Goal: Communication & Community: Answer question/provide support

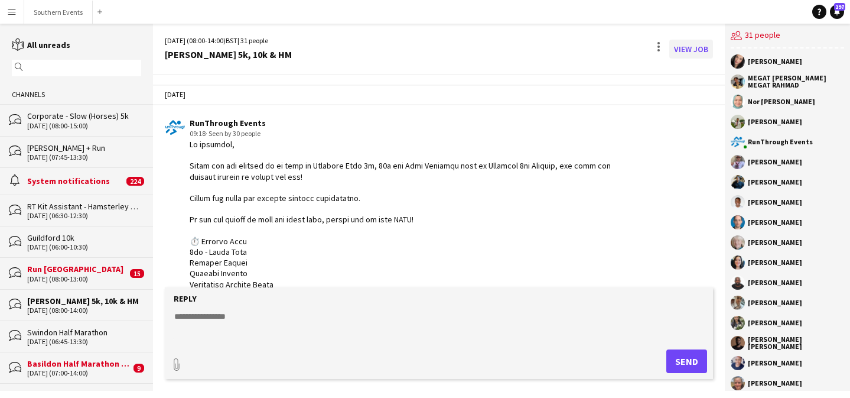
scroll to position [1768, 0]
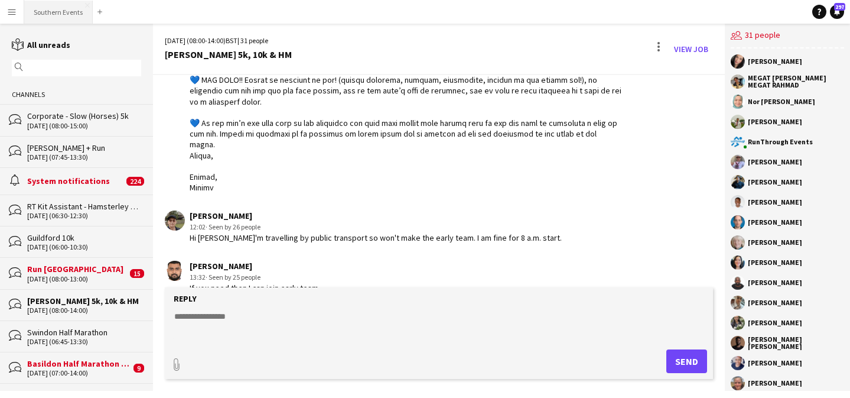
click at [60, 8] on button "Southern Events Close" at bounding box center [58, 12] width 69 height 23
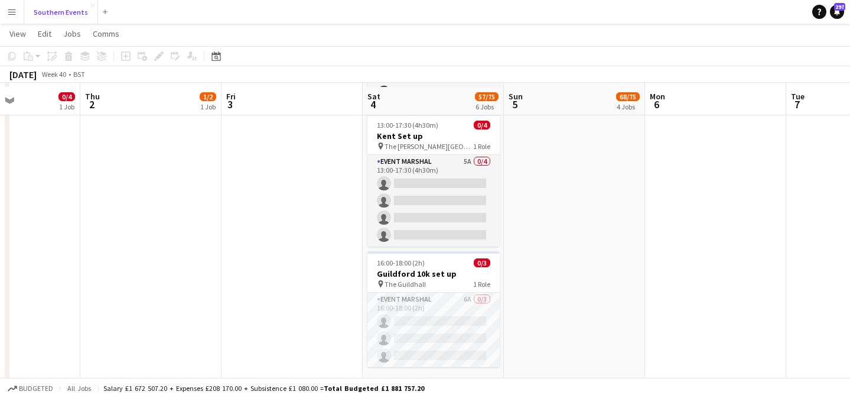
scroll to position [675, 0]
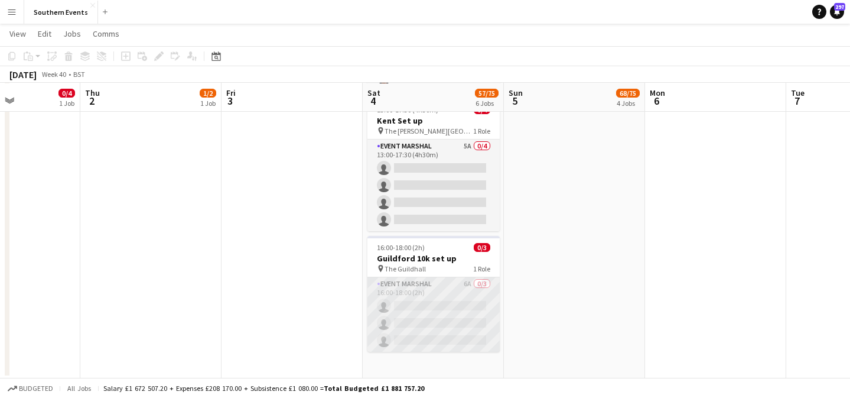
click at [441, 317] on app-card-role "Event Marshal 6A 0/3 16:00-18:00 (2h) single-neutral-actions single-neutral-act…" at bounding box center [434, 314] width 132 height 74
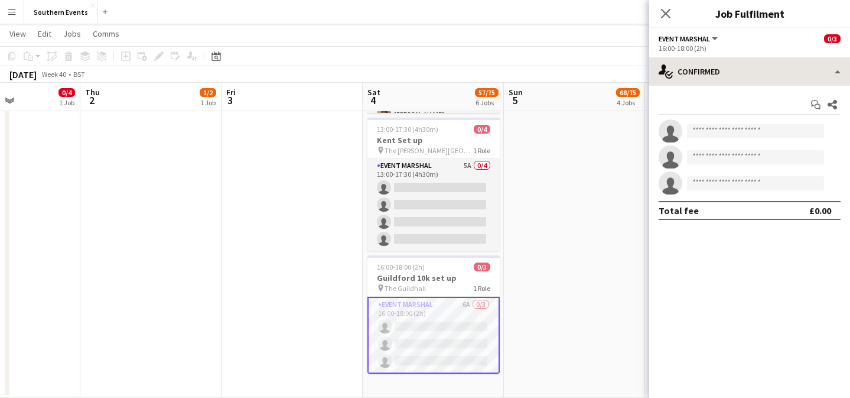
scroll to position [655, 0]
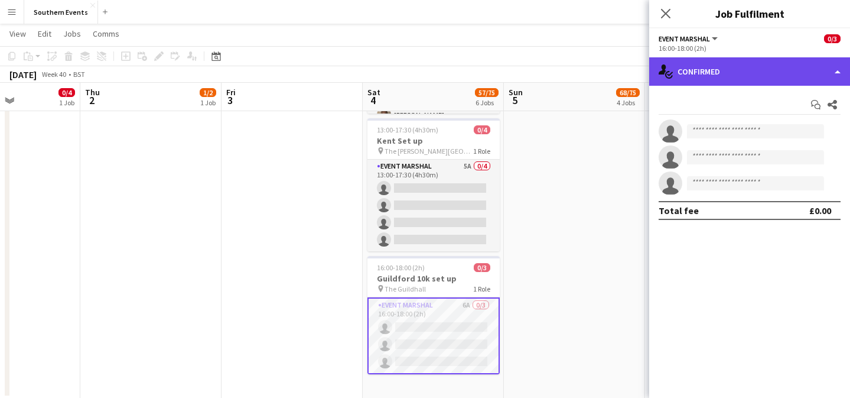
click at [729, 70] on div "single-neutral-actions-check-2 Confirmed" at bounding box center [749, 71] width 201 height 28
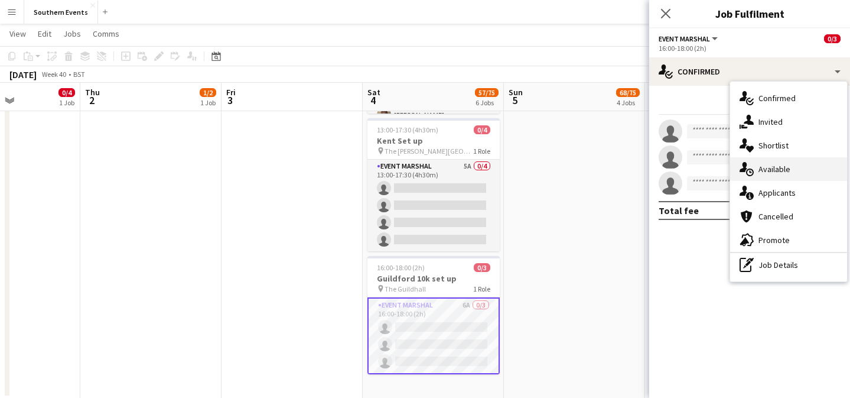
click at [778, 166] on span "Available" at bounding box center [775, 169] width 32 height 11
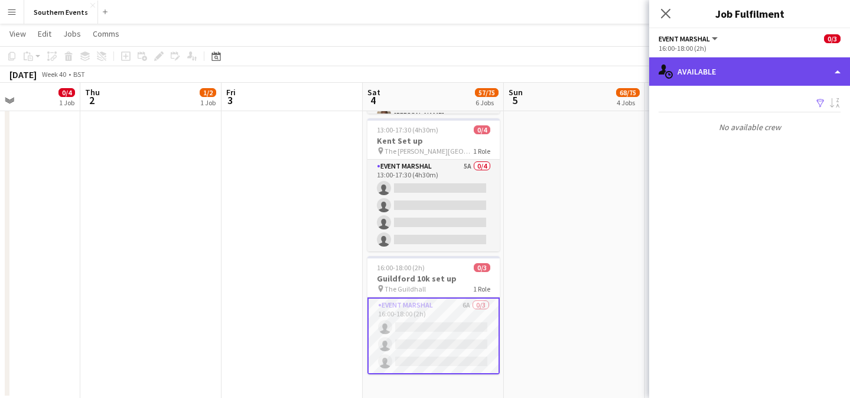
click at [734, 69] on div "single-neutral-actions-upload Available" at bounding box center [749, 71] width 201 height 28
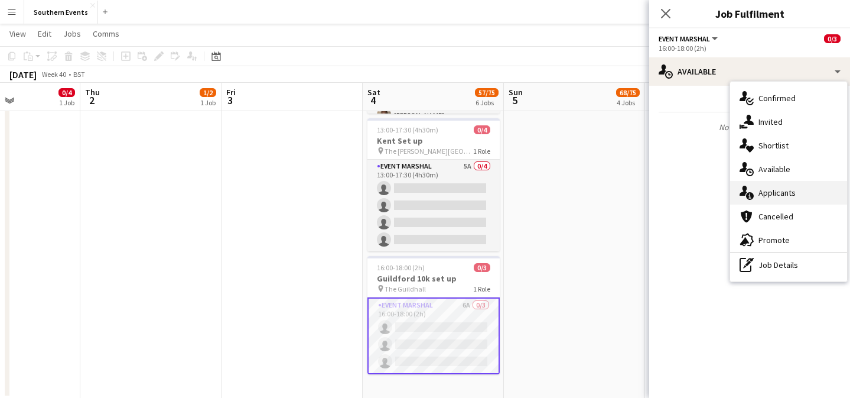
click at [779, 182] on div "single-neutral-actions-information Applicants" at bounding box center [788, 193] width 117 height 24
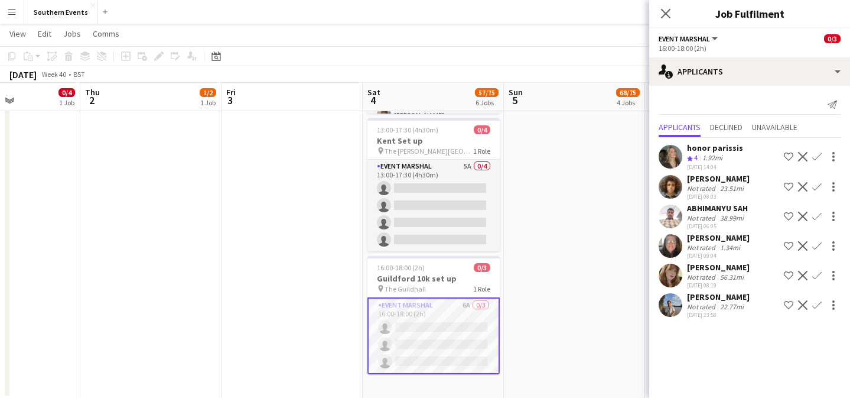
click at [815, 159] on app-icon "Confirm" at bounding box center [817, 156] width 9 height 9
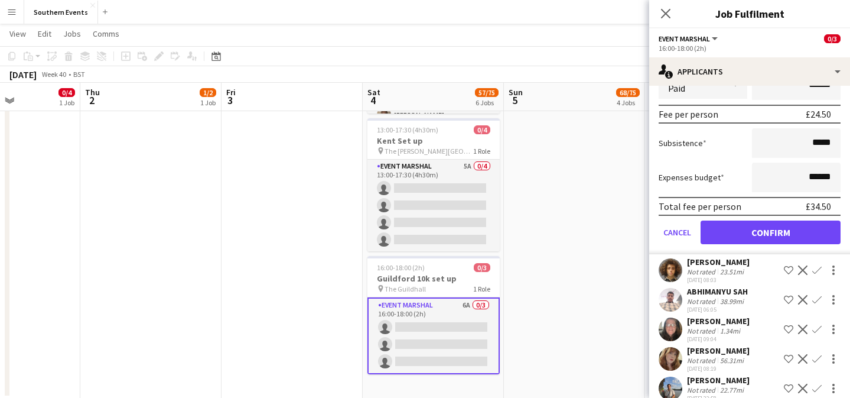
scroll to position [200, 0]
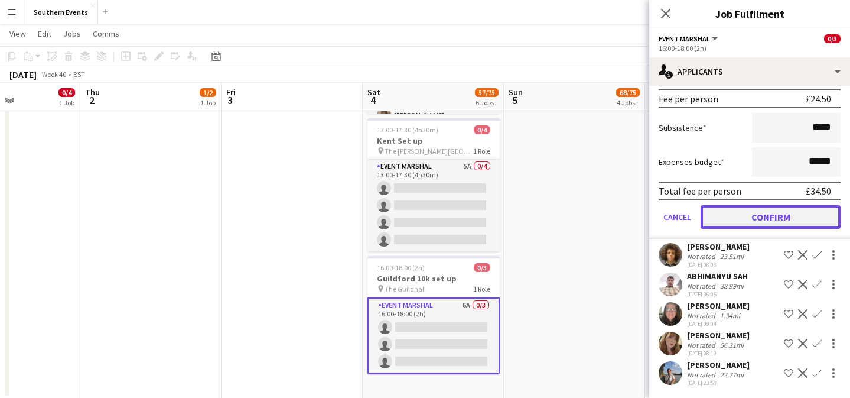
click at [758, 217] on button "Confirm" at bounding box center [771, 217] width 140 height 24
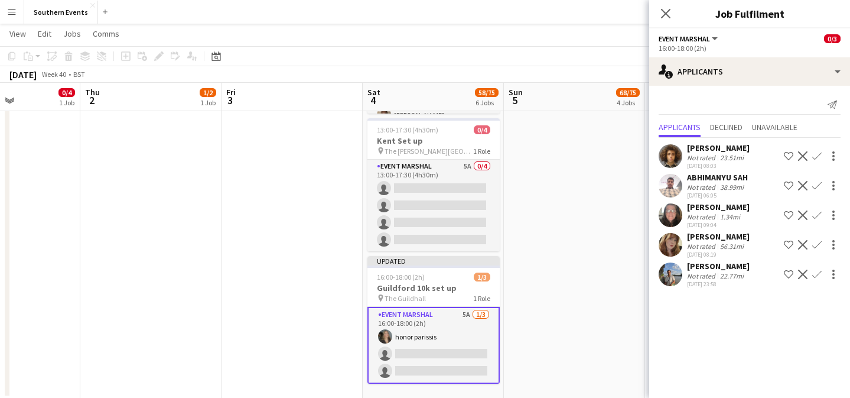
scroll to position [0, 0]
click at [736, 251] on div "[DATE] 08:19" at bounding box center [718, 255] width 63 height 8
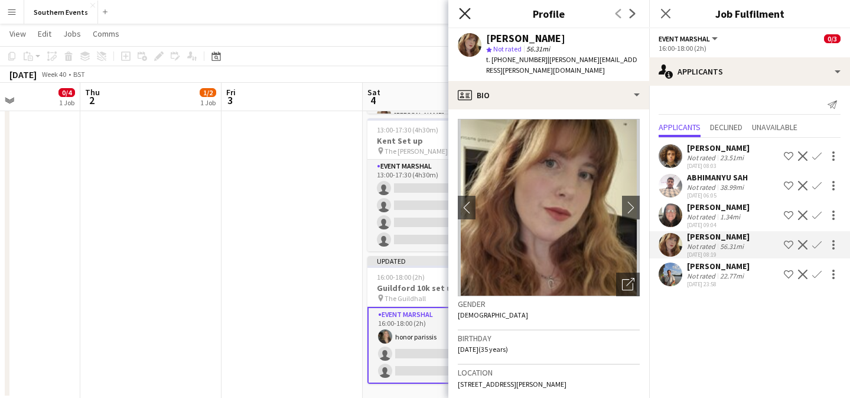
click at [467, 17] on icon "Close pop-in" at bounding box center [464, 13] width 11 height 11
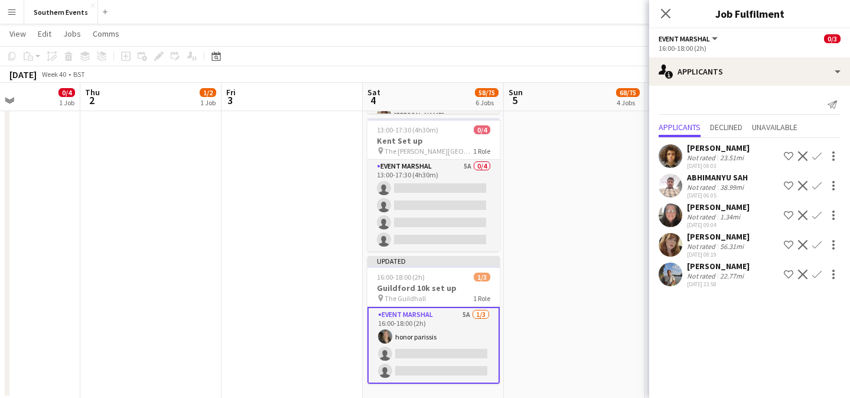
click at [473, 324] on app-card-role "Event Marshal 5A [DATE] 16:00-18:00 (2h) honor parissis single-neutral-actions …" at bounding box center [434, 345] width 132 height 77
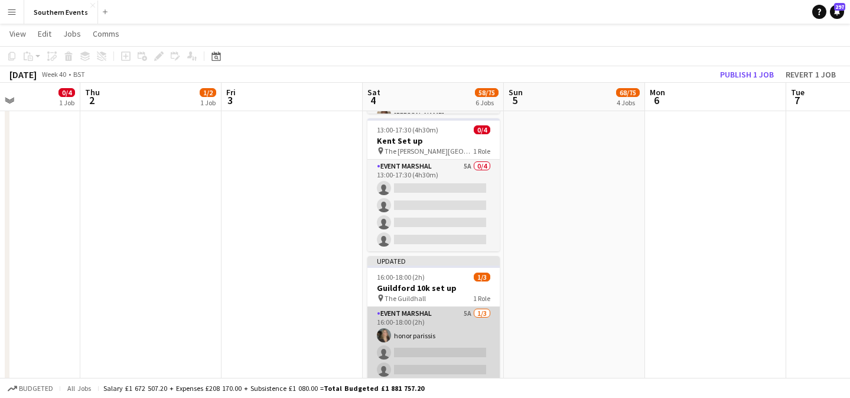
click at [473, 324] on app-card-role "Event Marshal 5A [DATE] 16:00-18:00 (2h) honor parissis single-neutral-actions …" at bounding box center [434, 344] width 132 height 74
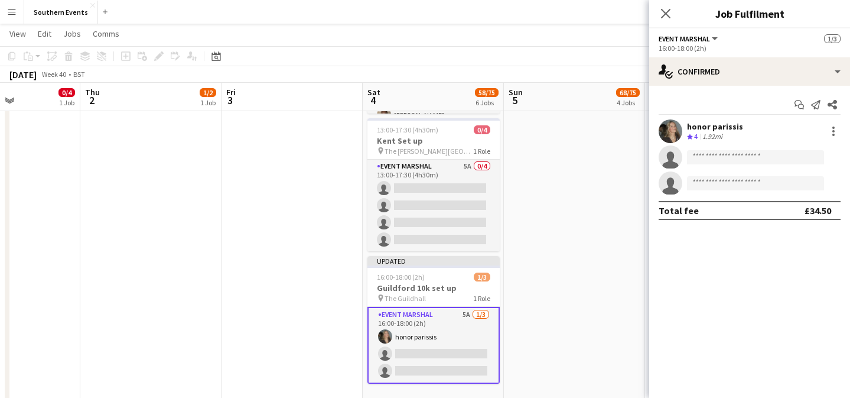
click at [752, 129] on div "honor parissis Crew rating 4 1.92mi" at bounding box center [749, 131] width 201 height 24
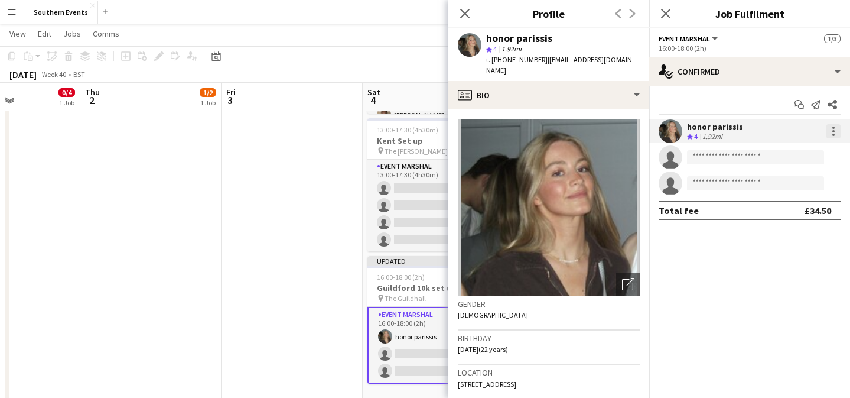
click at [839, 135] on div at bounding box center [834, 131] width 14 height 14
click at [719, 257] on div at bounding box center [425, 199] width 850 height 398
click at [428, 349] on app-card-role "Event Marshal 5A [DATE] 16:00-18:00 (2h) honor parissis single-neutral-actions …" at bounding box center [434, 345] width 132 height 77
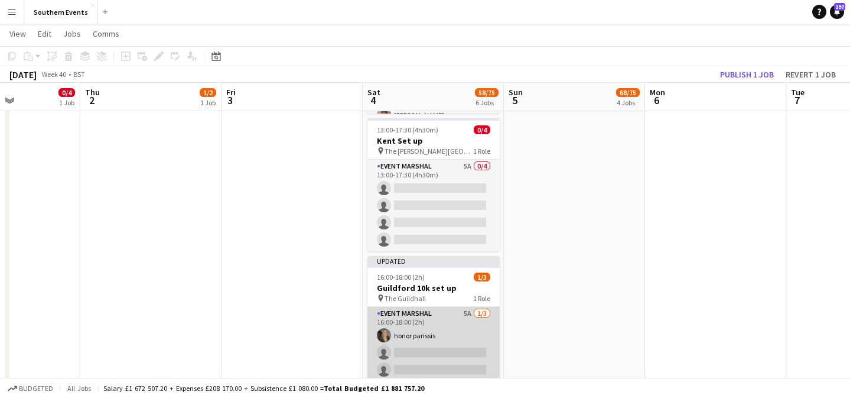
click at [467, 332] on app-card-role "Event Marshal 5A [DATE] 16:00-18:00 (2h) honor parissis single-neutral-actions …" at bounding box center [434, 344] width 132 height 74
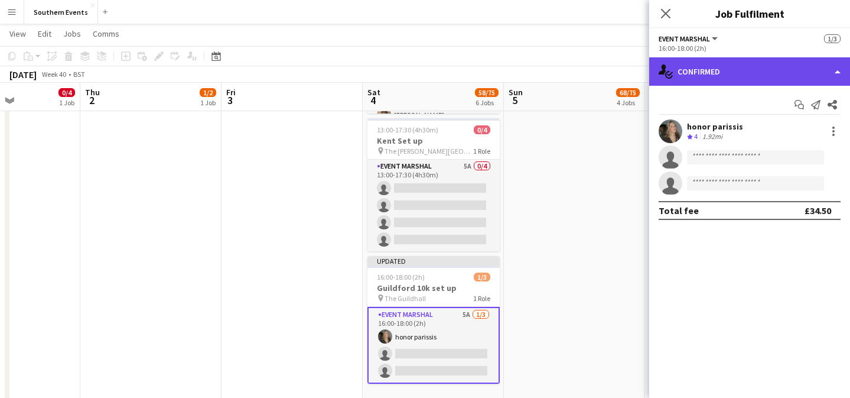
click at [764, 80] on div "single-neutral-actions-check-2 Confirmed" at bounding box center [749, 71] width 201 height 28
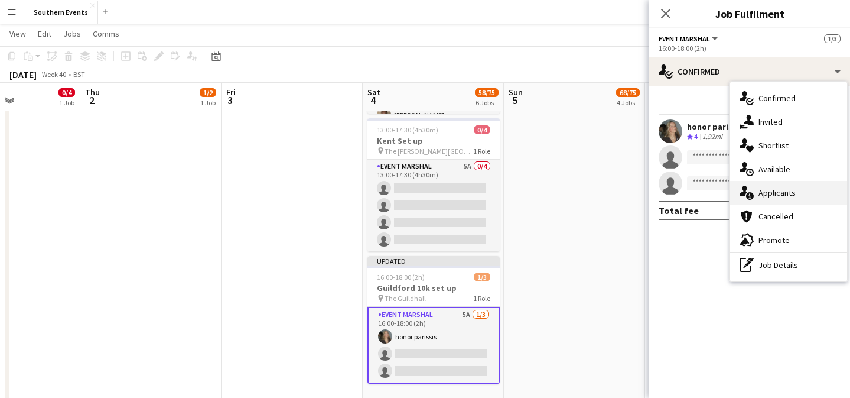
click at [791, 194] on span "Applicants" at bounding box center [777, 192] width 37 height 11
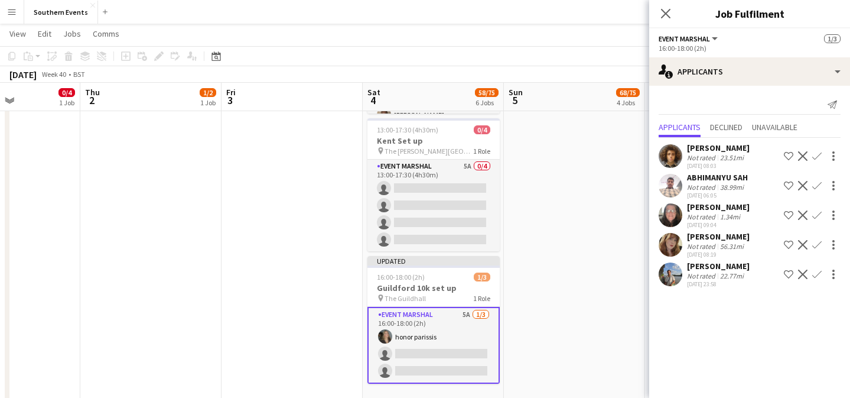
click at [742, 277] on div "22.77mi" at bounding box center [732, 275] width 28 height 9
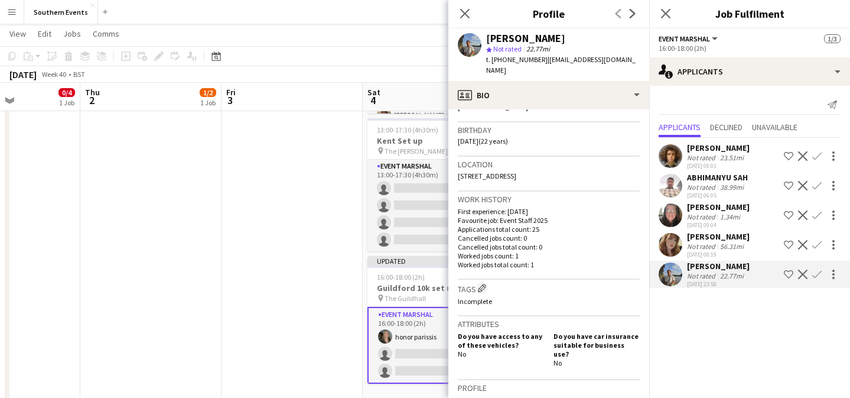
scroll to position [213, 0]
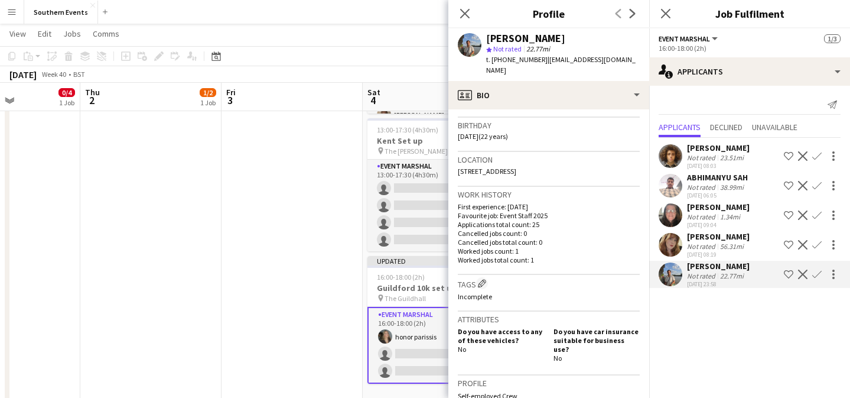
click at [439, 331] on app-card-role "Event Marshal 5A [DATE] 16:00-18:00 (2h) honor parissis single-neutral-actions …" at bounding box center [434, 345] width 132 height 77
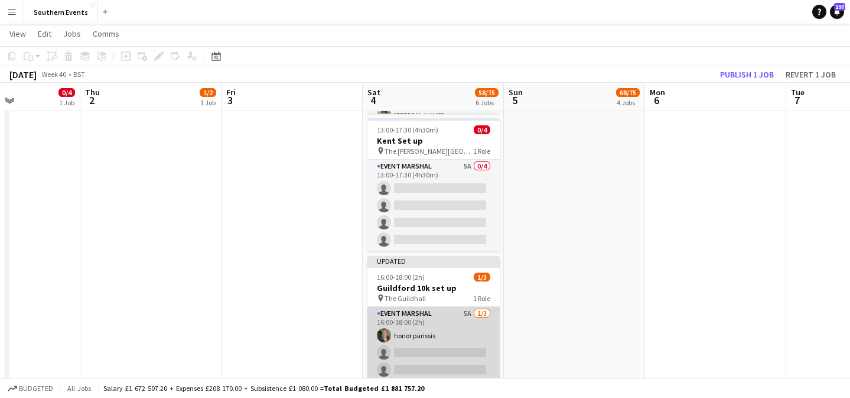
click at [443, 330] on app-card-role "Event Marshal 5A [DATE] 16:00-18:00 (2h) honor parissis single-neutral-actions …" at bounding box center [434, 344] width 132 height 74
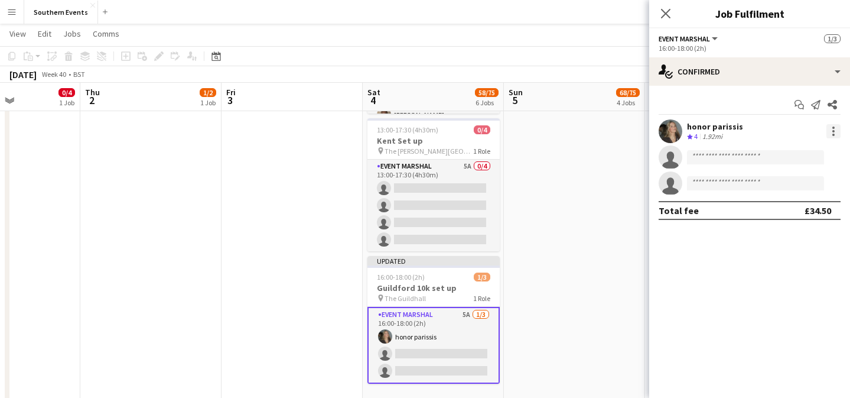
click at [832, 136] on div at bounding box center [834, 131] width 14 height 14
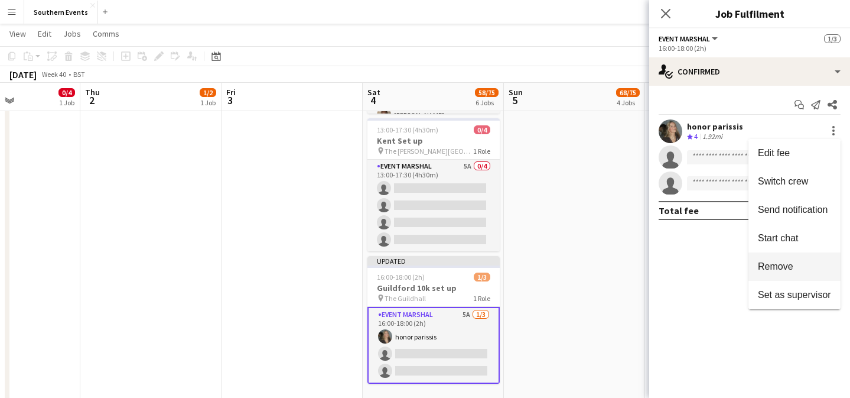
click at [785, 264] on span "Remove" at bounding box center [775, 266] width 35 height 10
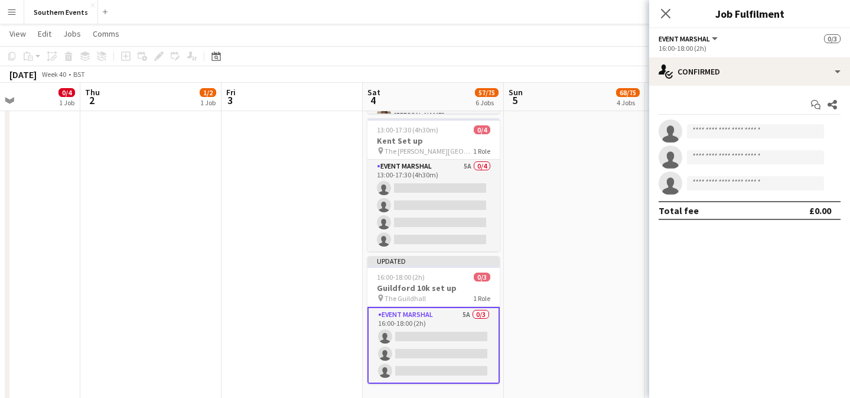
click at [768, 299] on mat-expansion-panel "check Confirmed Start chat Share single-neutral-actions single-neutral-actions …" at bounding box center [749, 242] width 201 height 312
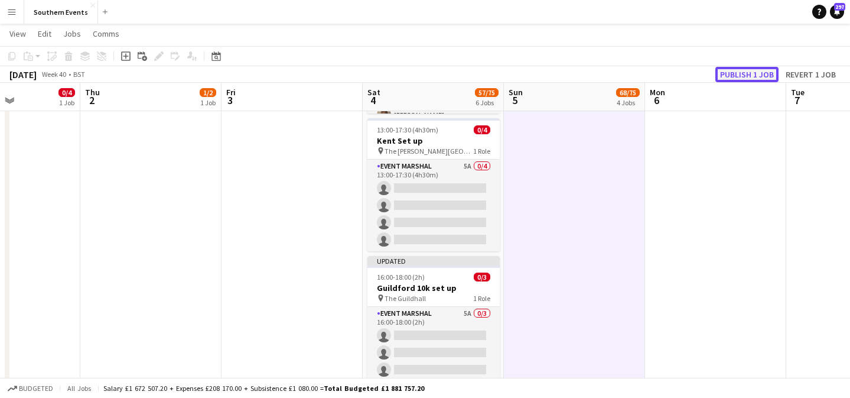
click at [765, 76] on button "Publish 1 job" at bounding box center [747, 74] width 63 height 15
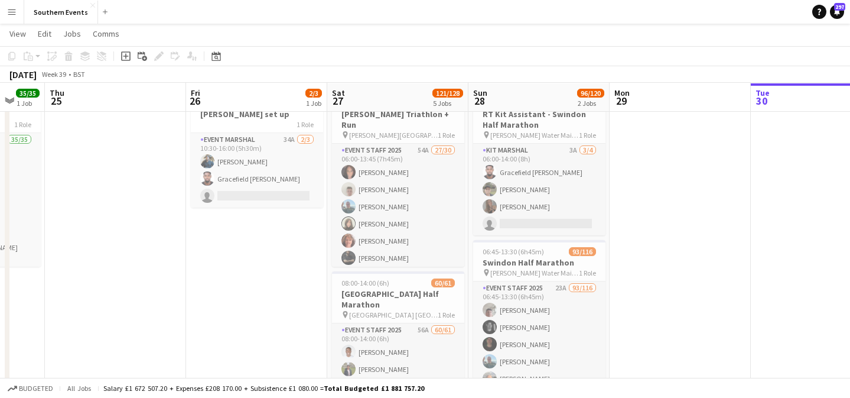
scroll to position [57, 0]
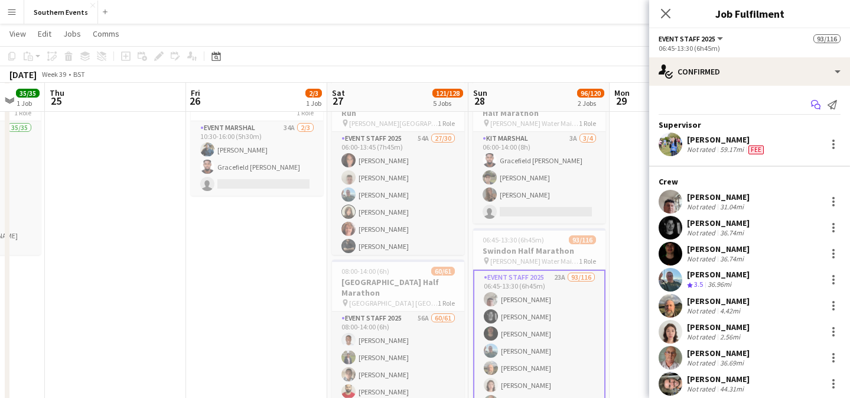
click at [814, 104] on icon "Start chat" at bounding box center [815, 104] width 9 height 9
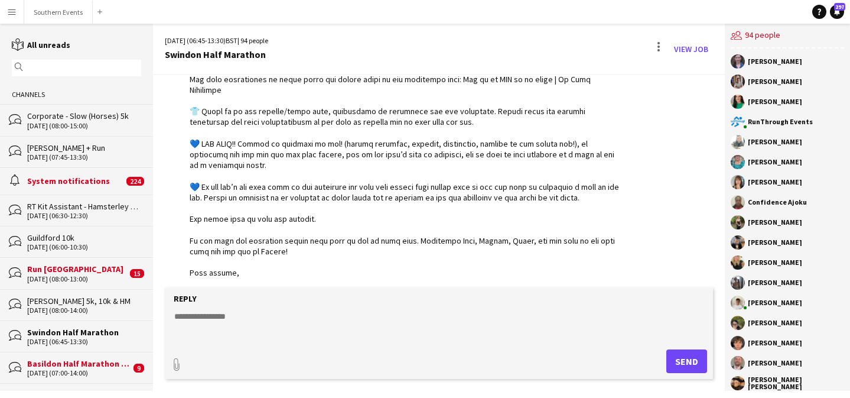
scroll to position [1392, 0]
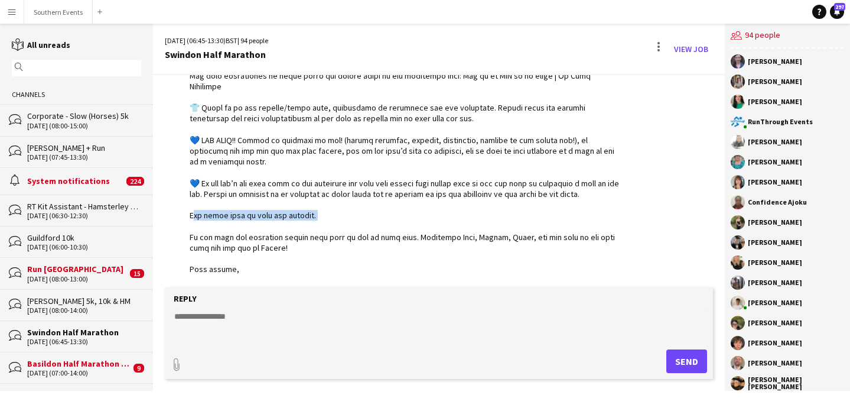
drag, startPoint x: 308, startPoint y: 193, endPoint x: 190, endPoint y: 193, distance: 118.2
copy div "will be sent out shortly. If you h"
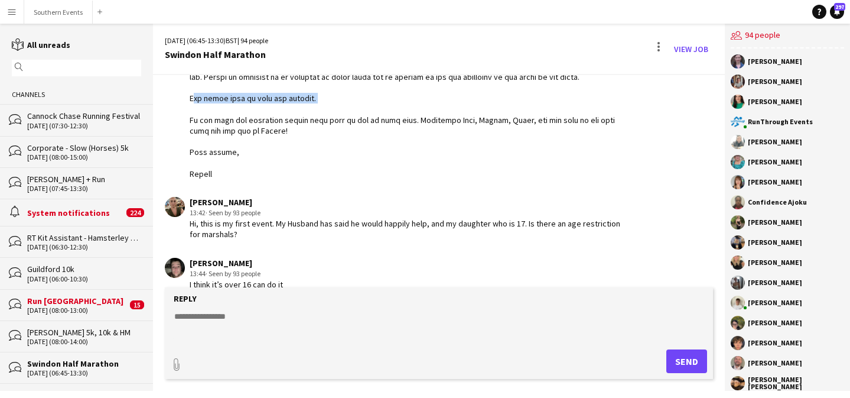
scroll to position [1512, 0]
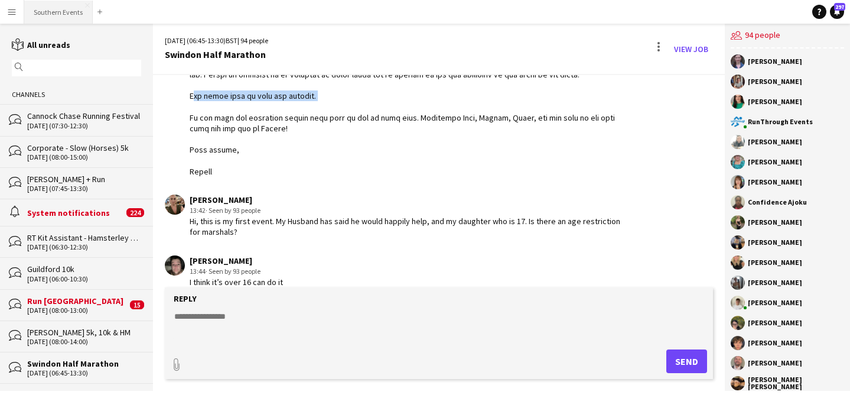
click at [74, 17] on button "Southern Events Close" at bounding box center [58, 12] width 69 height 23
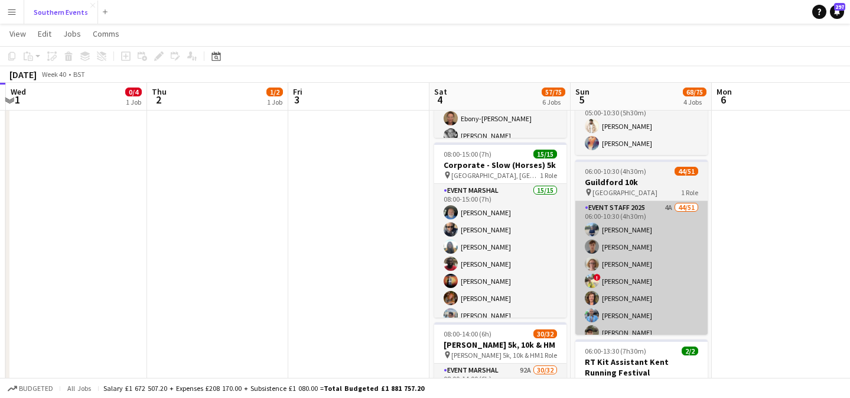
scroll to position [272, 0]
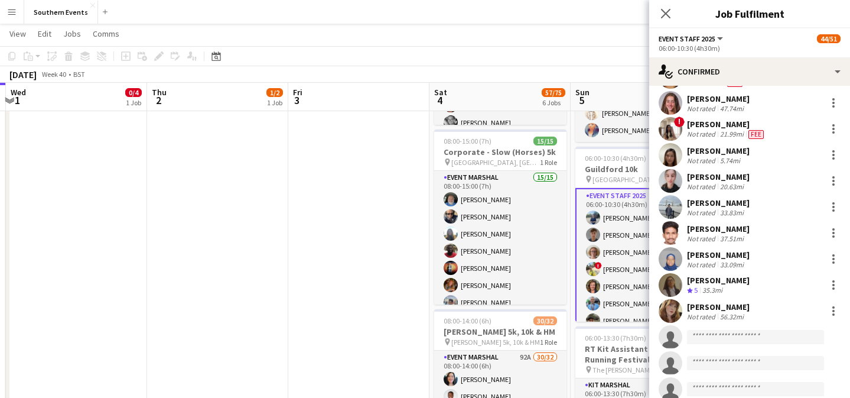
scroll to position [937, 0]
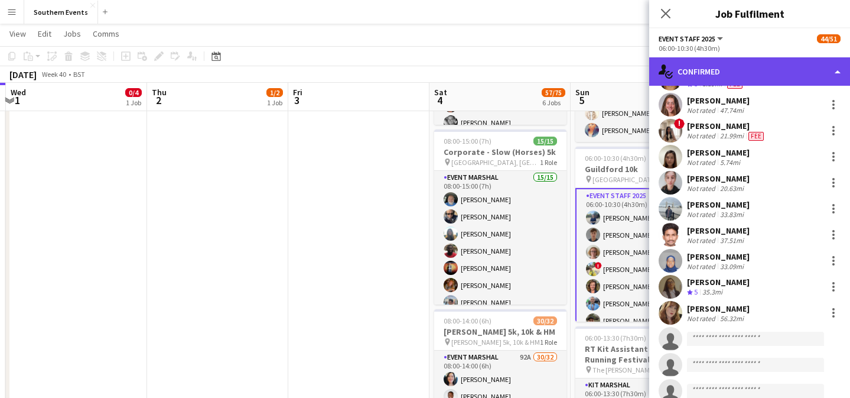
click at [805, 64] on div "single-neutral-actions-check-2 Confirmed" at bounding box center [749, 71] width 201 height 28
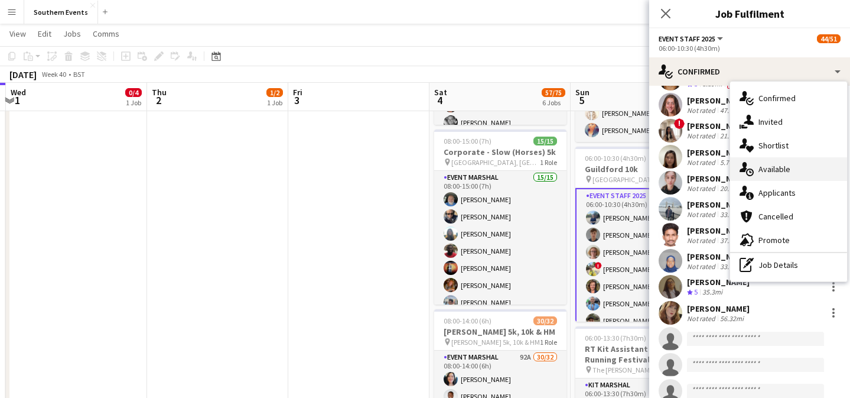
click at [785, 165] on span "Available" at bounding box center [775, 169] width 32 height 11
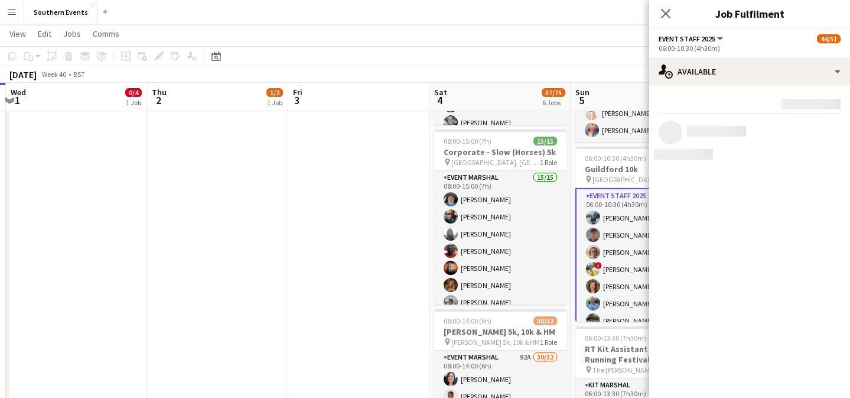
scroll to position [0, 0]
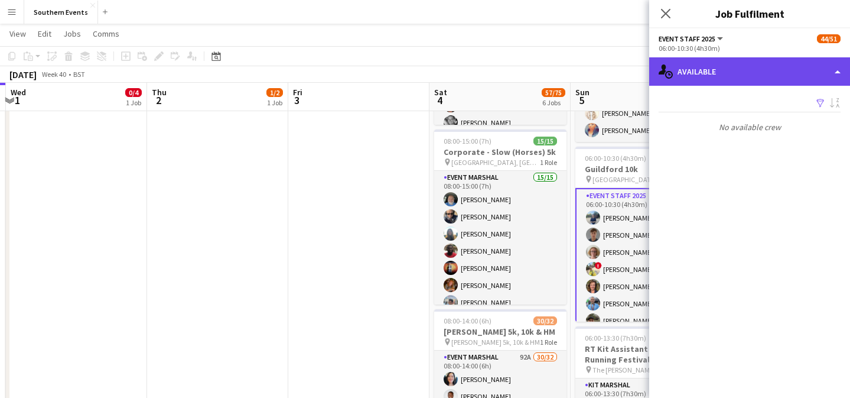
click at [798, 65] on div "single-neutral-actions-upload Available" at bounding box center [749, 71] width 201 height 28
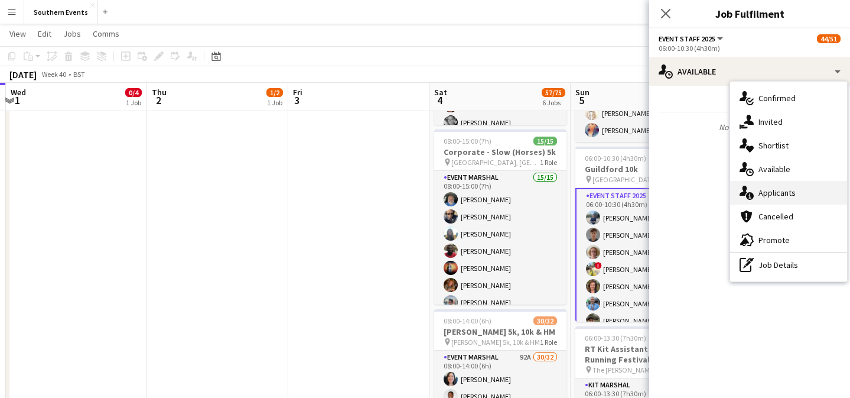
click at [797, 193] on div "single-neutral-actions-information Applicants" at bounding box center [788, 193] width 117 height 24
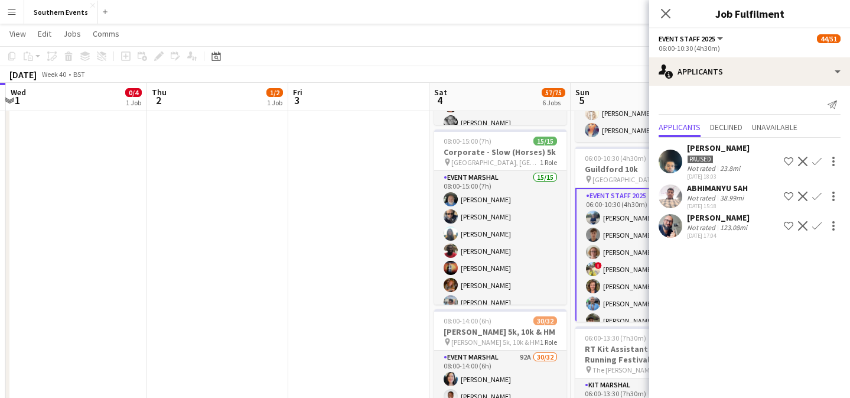
click at [733, 201] on div "38.99mi" at bounding box center [732, 197] width 28 height 9
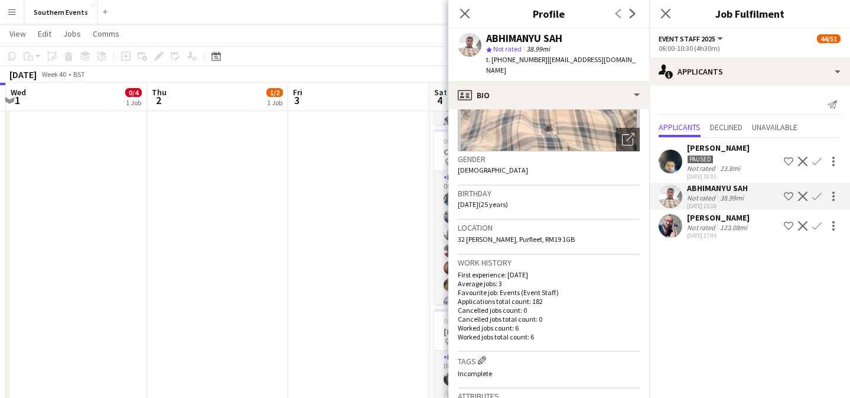
scroll to position [168, 0]
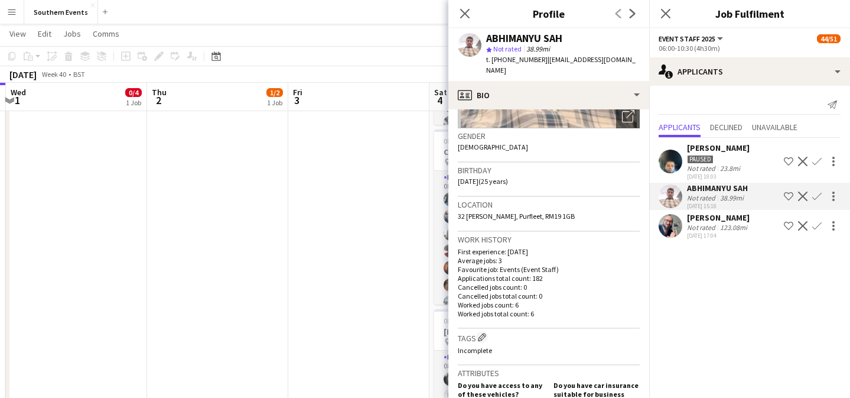
click at [817, 198] on app-icon "Confirm" at bounding box center [817, 195] width 9 height 9
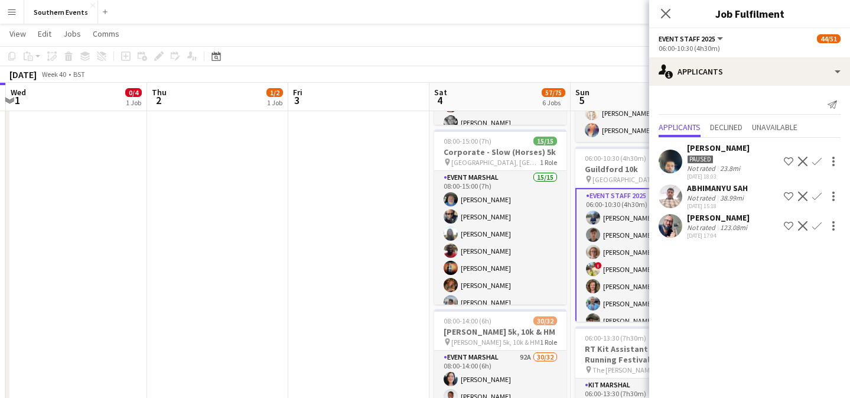
click at [817, 228] on app-icon "Confirm" at bounding box center [817, 225] width 9 height 9
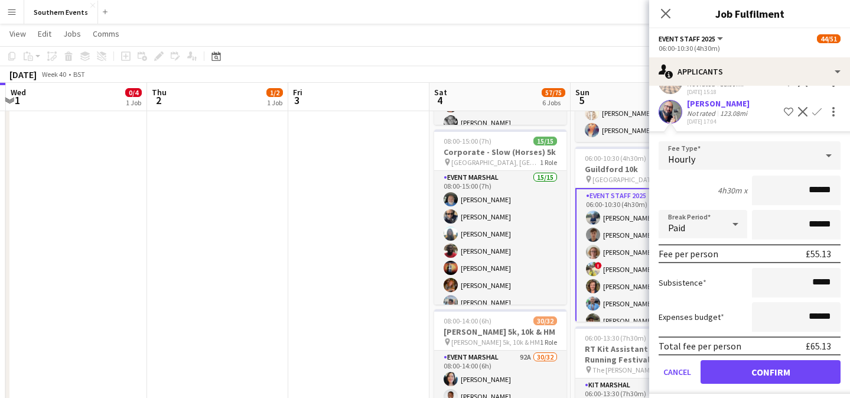
scroll to position [116, 0]
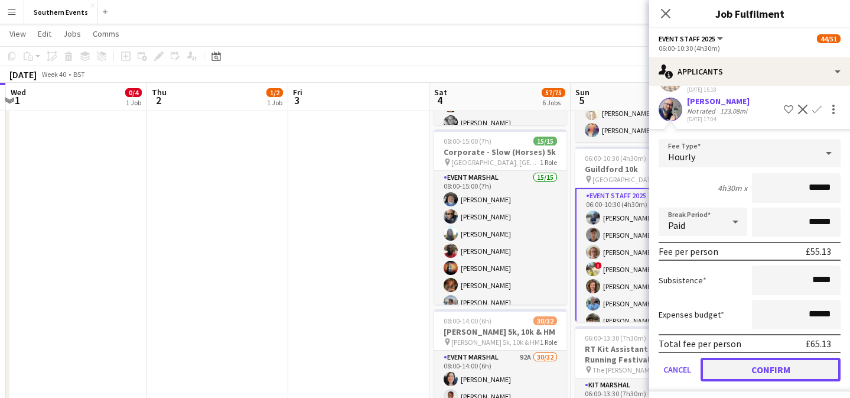
click at [765, 372] on button "Confirm" at bounding box center [771, 370] width 140 height 24
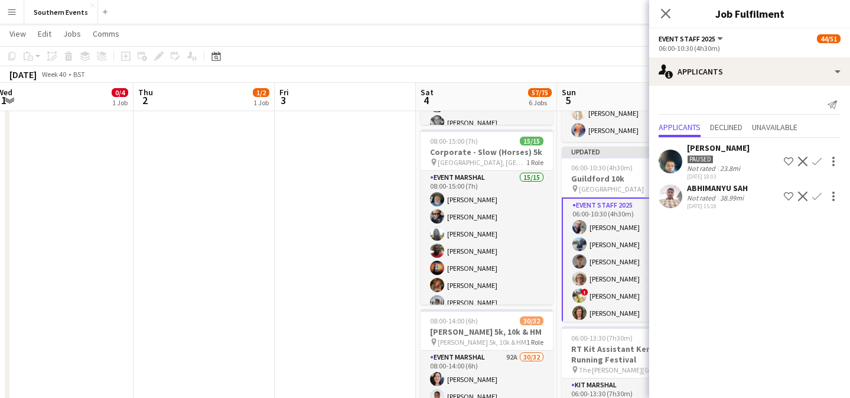
scroll to position [0, 577]
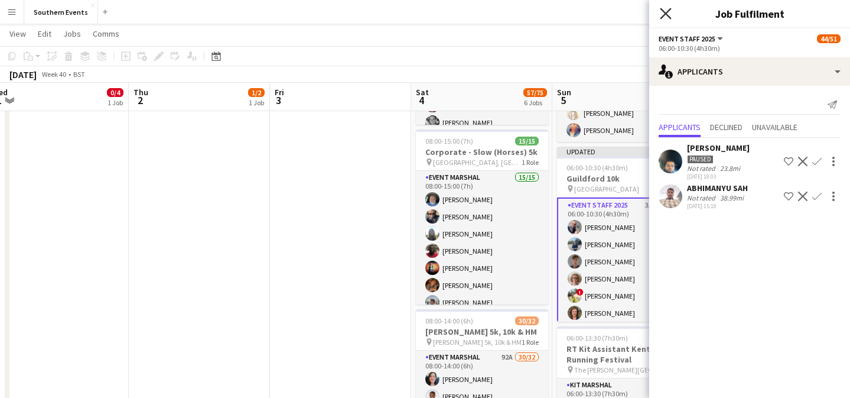
click at [664, 11] on icon at bounding box center [665, 13] width 11 height 11
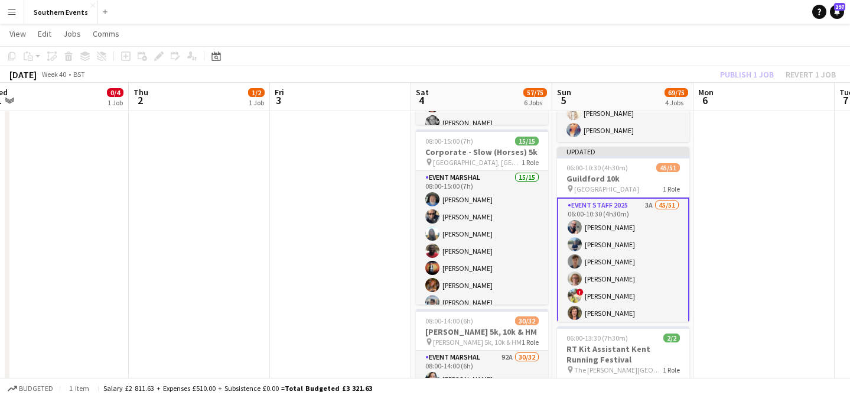
click at [751, 74] on div "Publish 1 job Revert 1 job" at bounding box center [778, 74] width 144 height 15
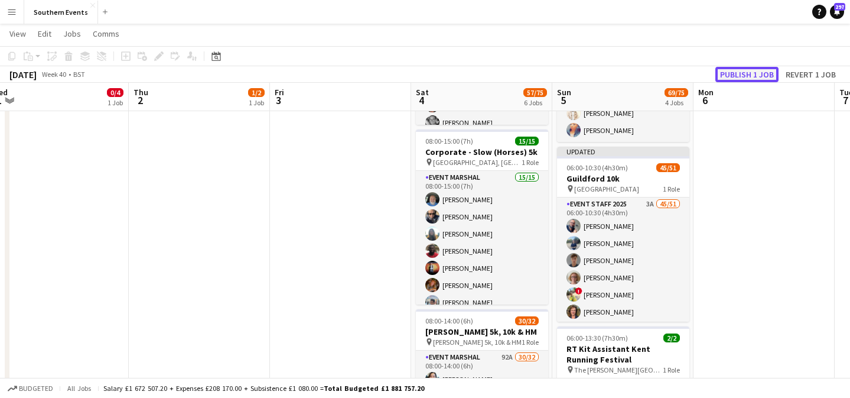
click at [744, 74] on button "Publish 1 job" at bounding box center [747, 74] width 63 height 15
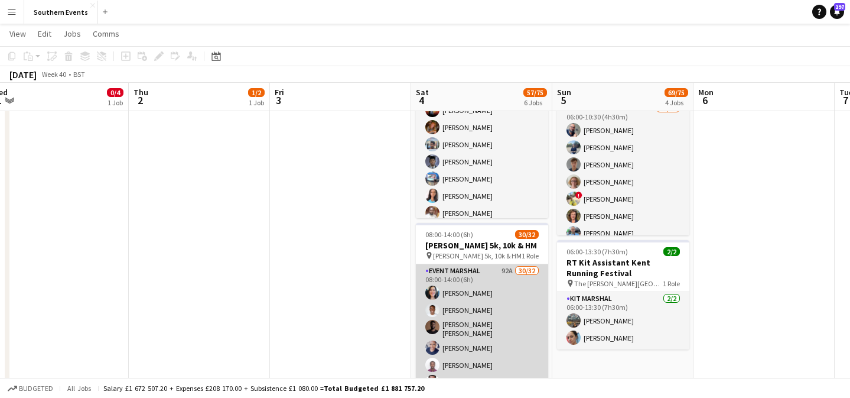
scroll to position [43, 0]
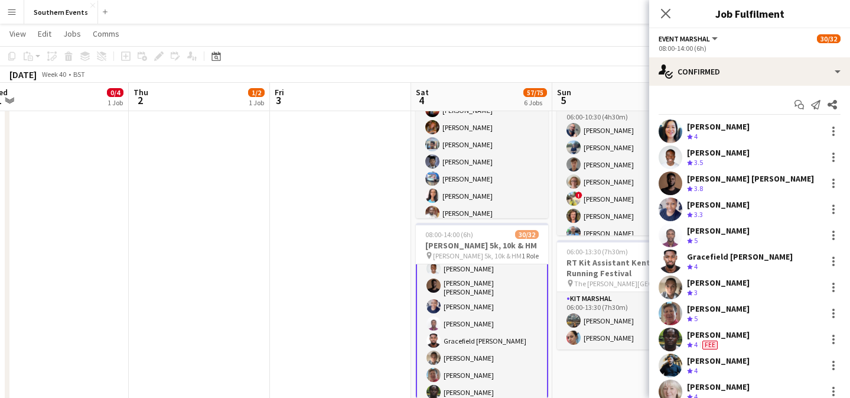
scroll to position [44, 0]
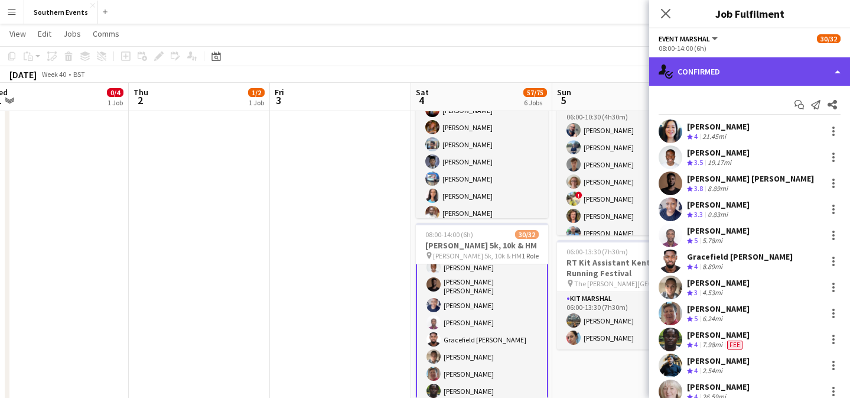
click at [832, 70] on div "single-neutral-actions-check-2 Confirmed" at bounding box center [749, 71] width 201 height 28
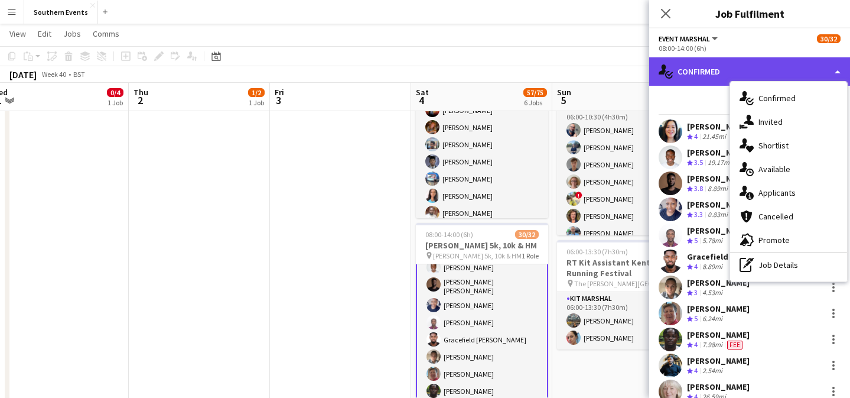
click at [816, 65] on div "single-neutral-actions-check-2 Confirmed" at bounding box center [749, 71] width 201 height 28
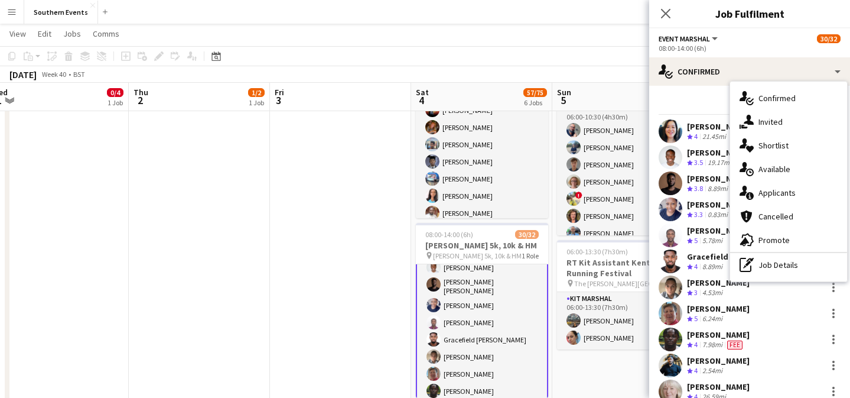
click at [613, 70] on div "[DATE] Week 40 • BST" at bounding box center [425, 74] width 850 height 17
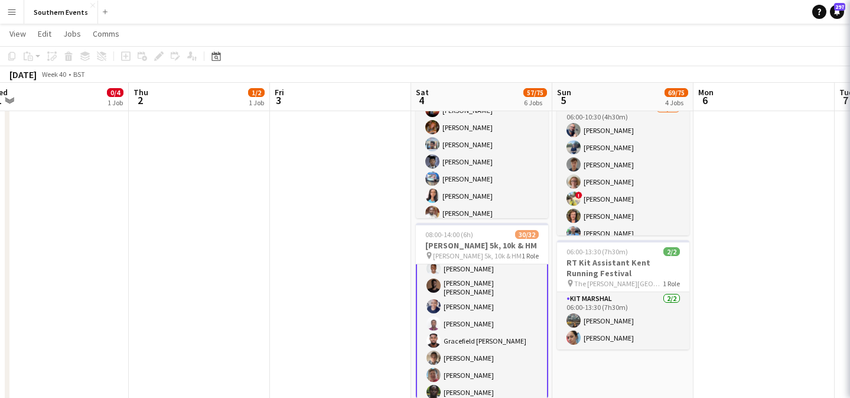
scroll to position [44, 0]
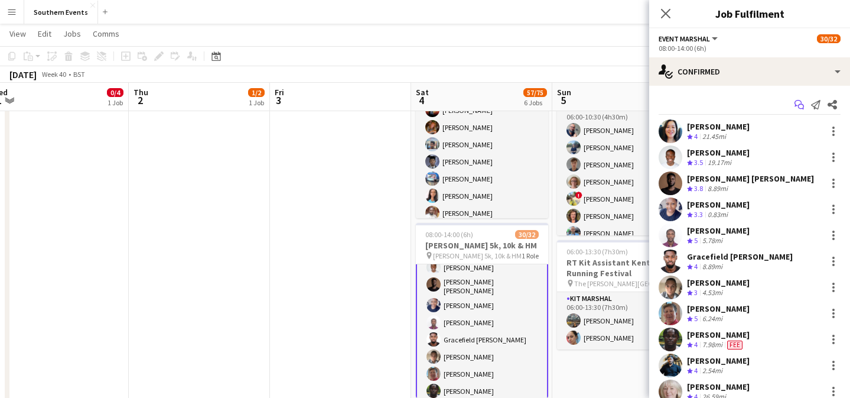
click at [798, 103] on icon "Start chat" at bounding box center [799, 104] width 9 height 9
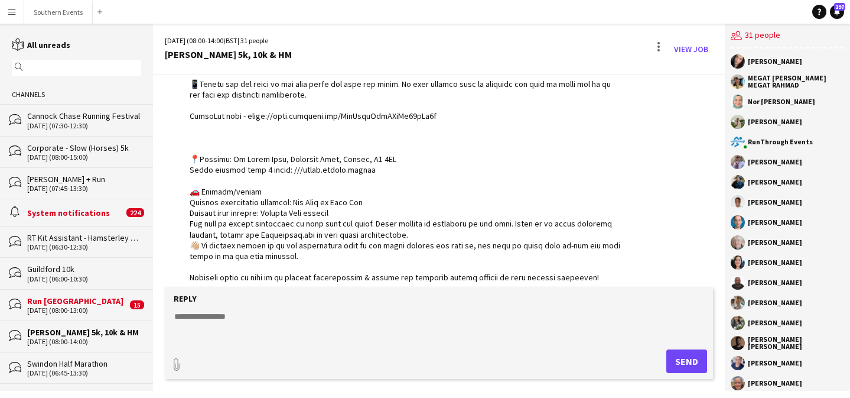
scroll to position [1366, 0]
click at [68, 10] on button "Southern Events Close" at bounding box center [58, 12] width 69 height 23
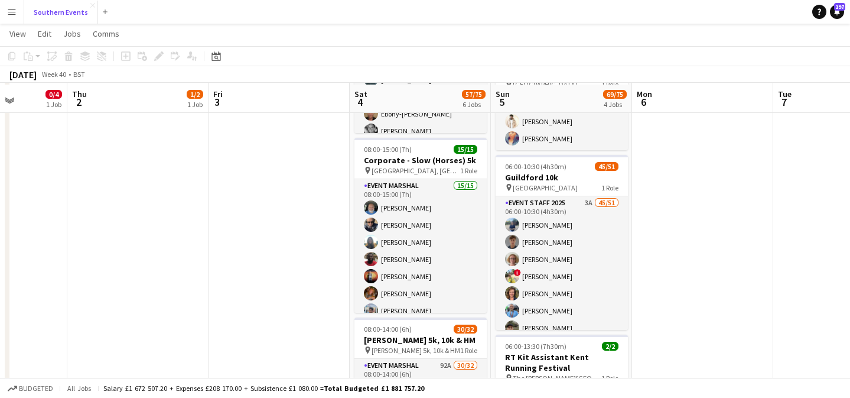
scroll to position [278, 0]
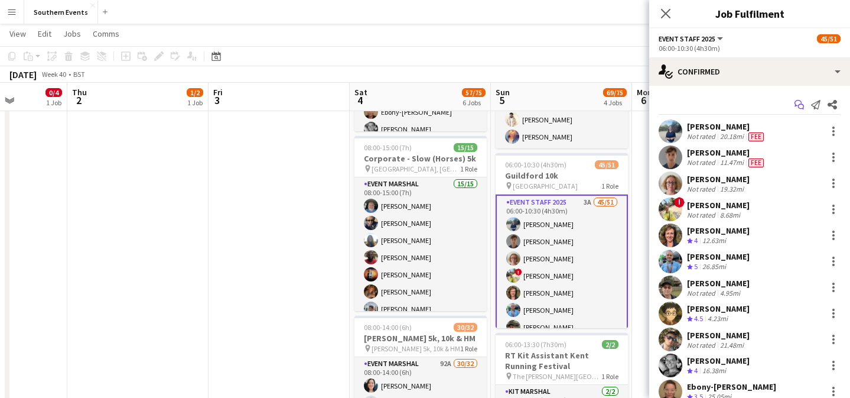
click at [800, 105] on icon "Start chat" at bounding box center [799, 104] width 9 height 9
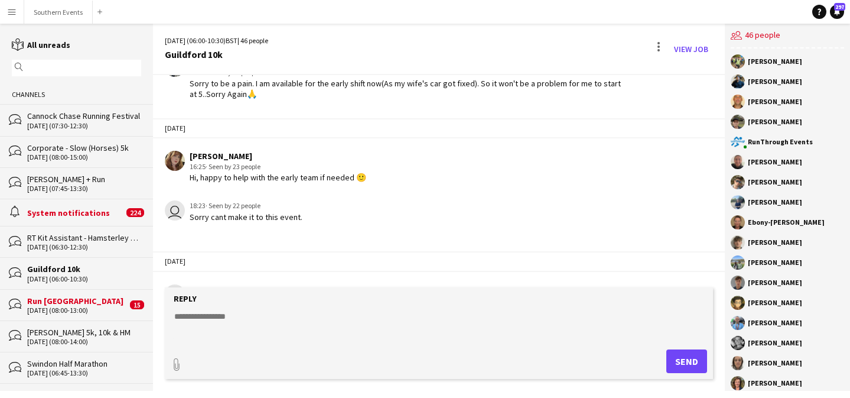
scroll to position [1261, 0]
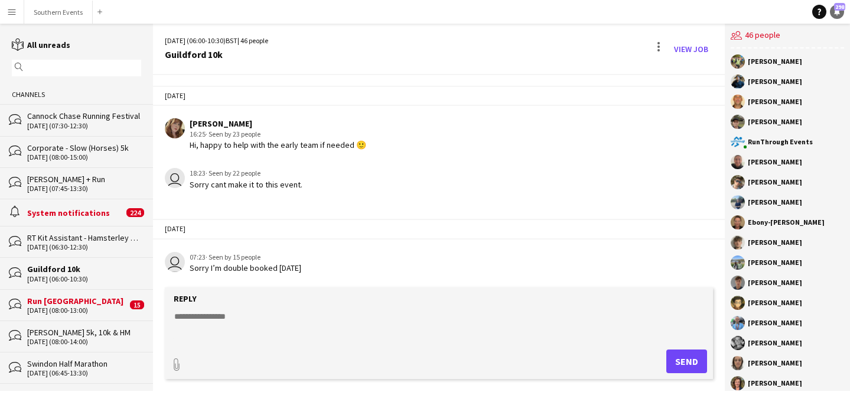
click at [836, 13] on icon at bounding box center [837, 11] width 6 height 6
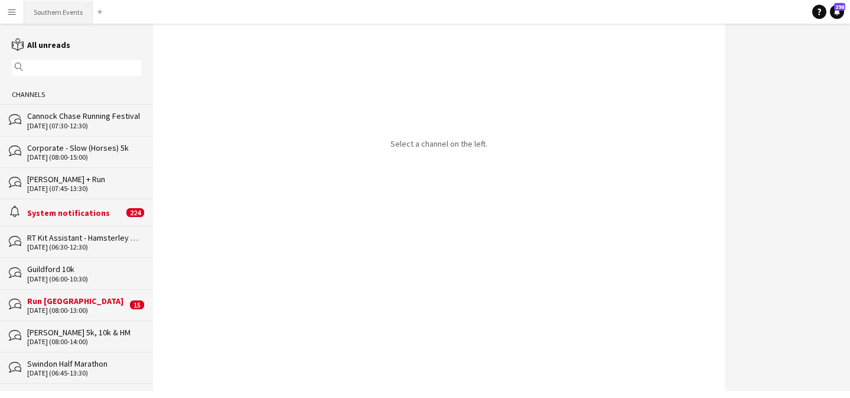
click at [53, 13] on button "Southern Events Close" at bounding box center [58, 12] width 69 height 23
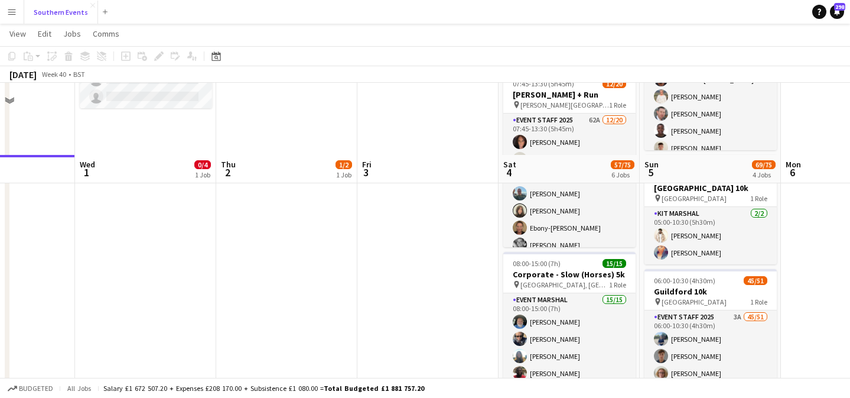
scroll to position [250, 0]
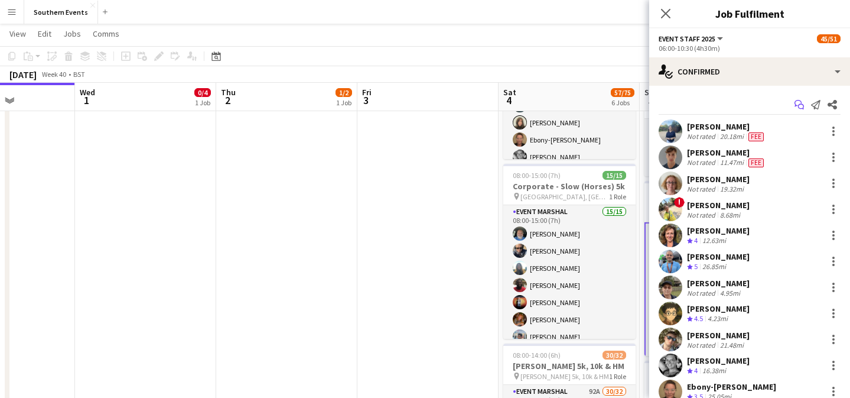
click at [798, 104] on icon "Start chat" at bounding box center [799, 104] width 9 height 9
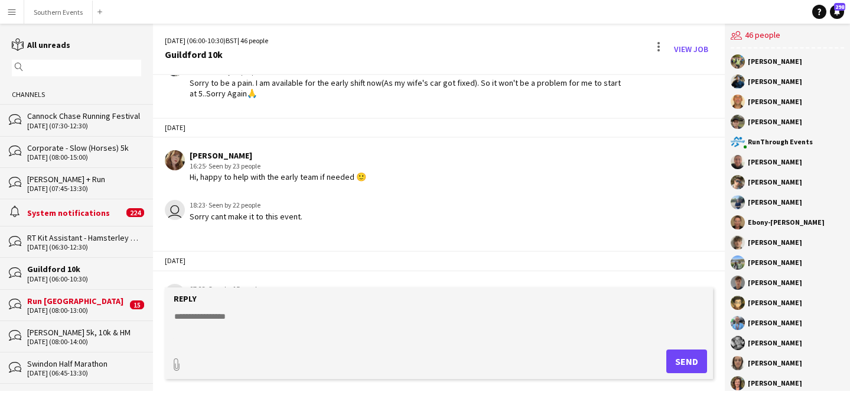
scroll to position [1250, 0]
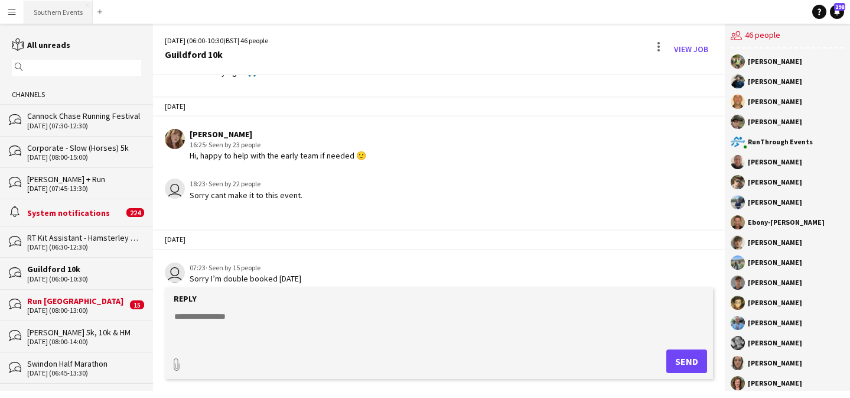
click at [65, 12] on button "Southern Events Close" at bounding box center [58, 12] width 69 height 23
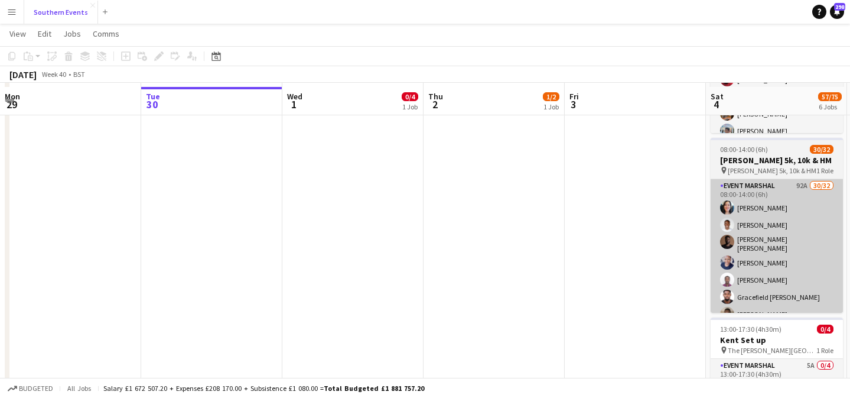
scroll to position [460, 0]
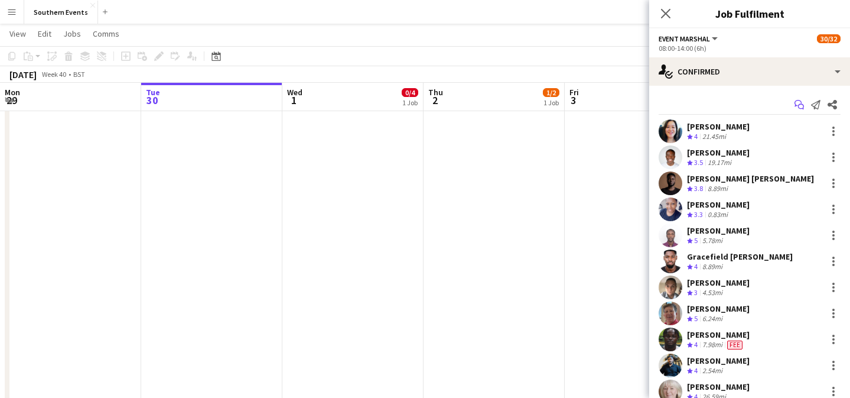
click at [798, 102] on icon "Start chat" at bounding box center [799, 104] width 9 height 9
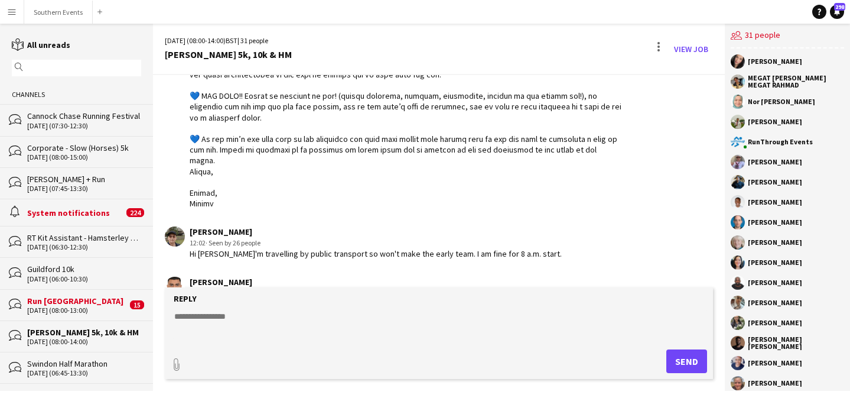
scroll to position [1744, 0]
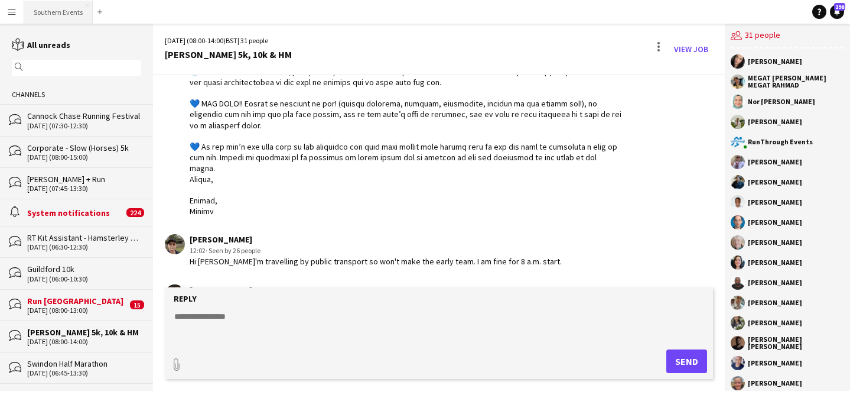
click at [67, 19] on button "Southern Events Close" at bounding box center [58, 12] width 69 height 23
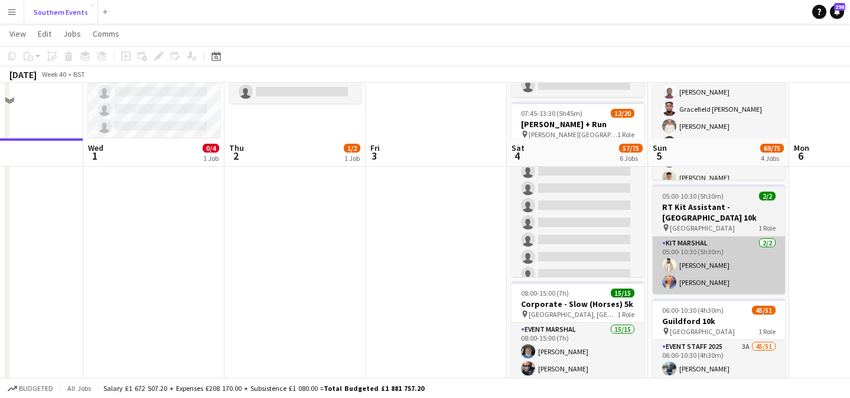
scroll to position [215, 0]
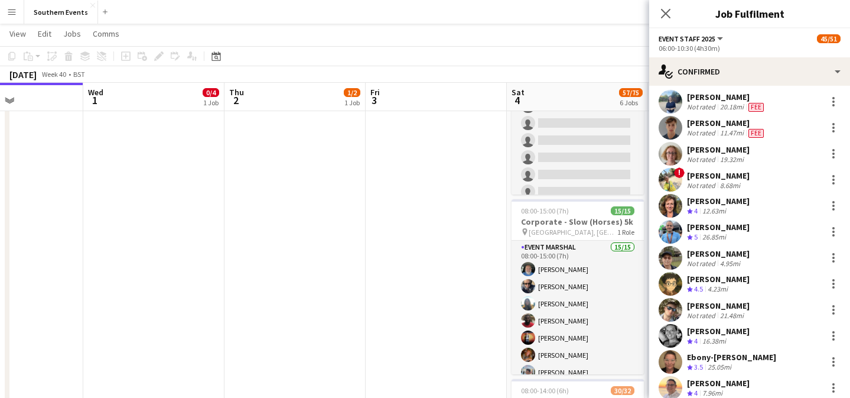
scroll to position [0, 0]
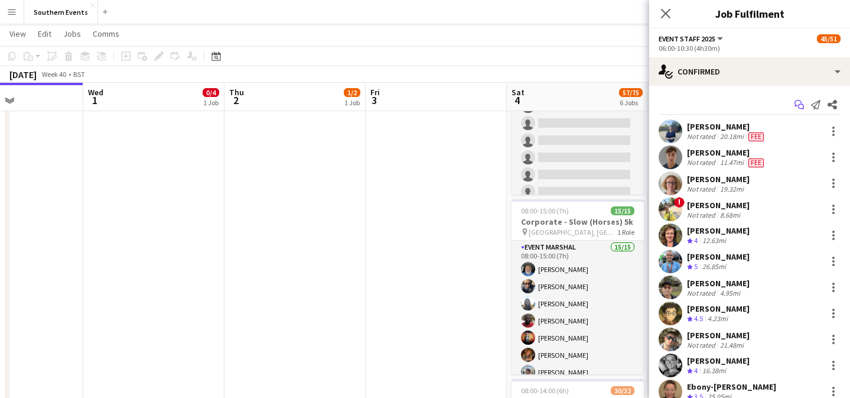
click at [799, 102] on icon "Start chat" at bounding box center [799, 104] width 9 height 9
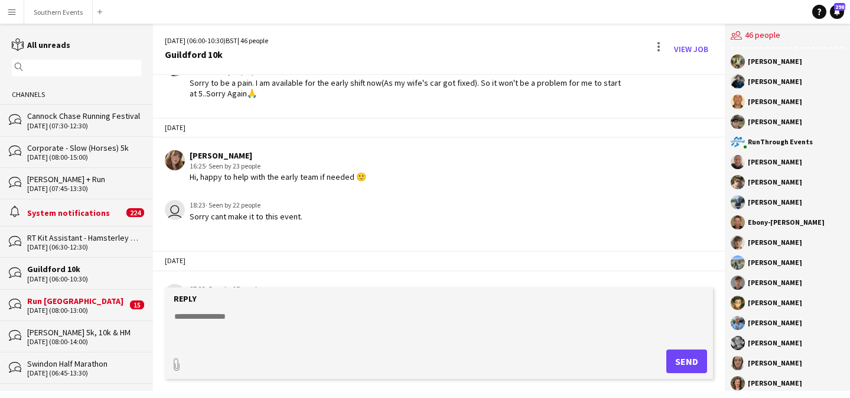
scroll to position [1261, 0]
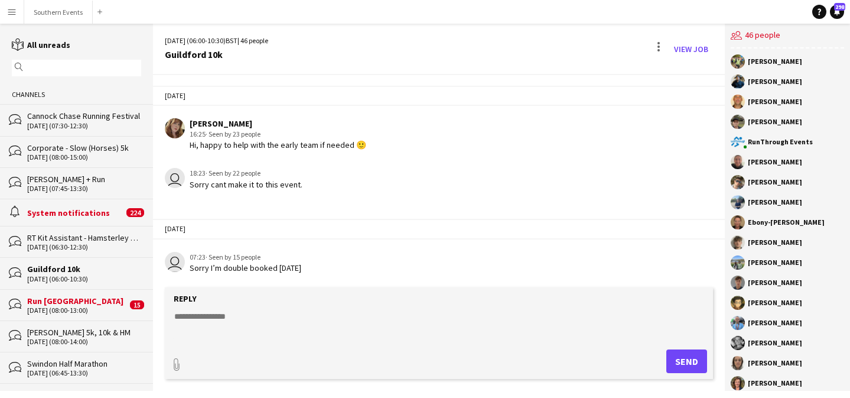
click at [232, 319] on textarea at bounding box center [441, 325] width 537 height 31
paste textarea "**********"
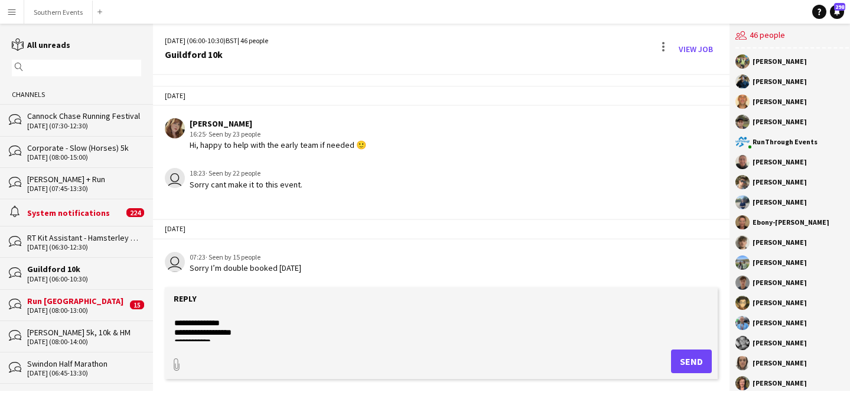
scroll to position [0, 0]
click at [174, 318] on textarea at bounding box center [441, 325] width 537 height 31
click at [189, 314] on textarea at bounding box center [441, 325] width 537 height 31
click at [316, 327] on textarea at bounding box center [441, 325] width 537 height 31
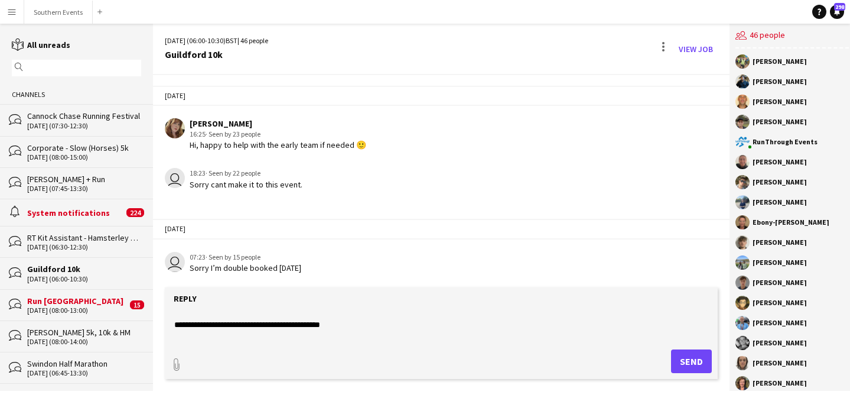
click at [337, 327] on textarea at bounding box center [441, 325] width 537 height 31
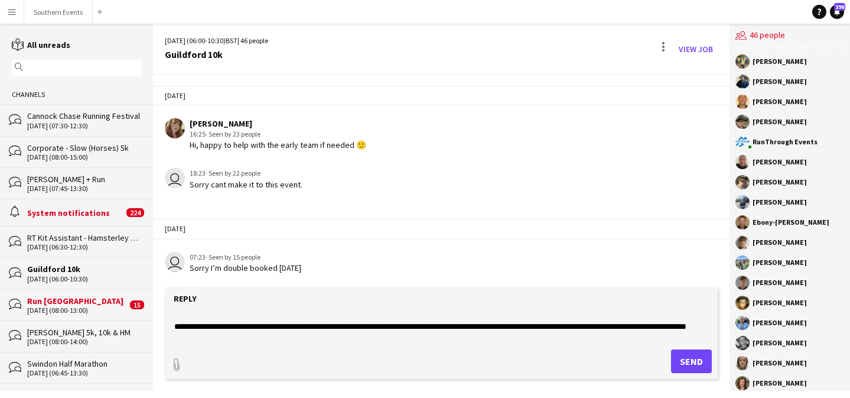
scroll to position [399, 0]
drag, startPoint x: 570, startPoint y: 327, endPoint x: 545, endPoint y: 325, distance: 24.9
click at [545, 326] on textarea at bounding box center [441, 325] width 537 height 31
drag, startPoint x: 673, startPoint y: 333, endPoint x: 690, endPoint y: 326, distance: 18.0
click at [690, 326] on textarea at bounding box center [441, 325] width 537 height 31
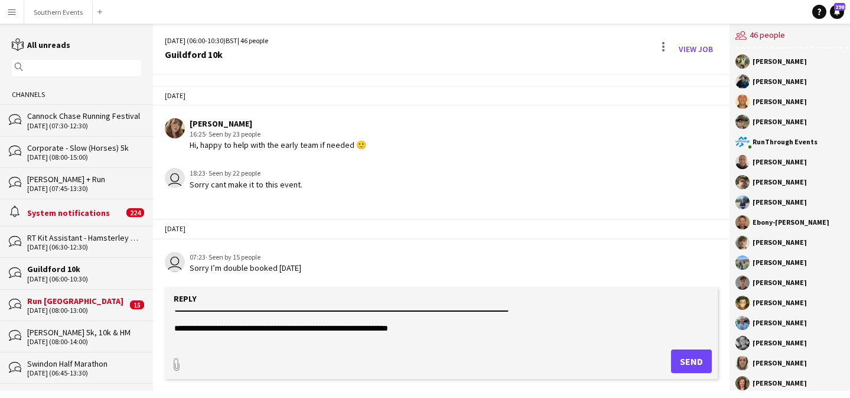
scroll to position [485, 0]
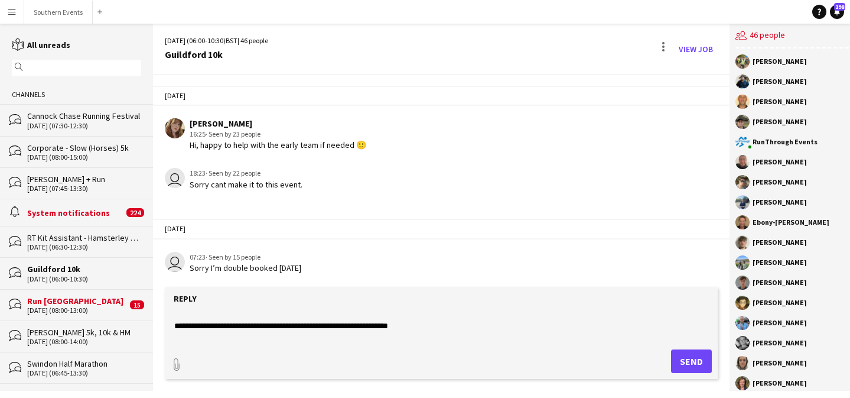
click at [329, 329] on textarea at bounding box center [441, 325] width 537 height 31
click at [416, 327] on textarea at bounding box center [441, 325] width 537 height 31
drag, startPoint x: 412, startPoint y: 328, endPoint x: 321, endPoint y: 329, distance: 91.0
click at [321, 329] on textarea at bounding box center [441, 325] width 537 height 31
paste textarea "**********"
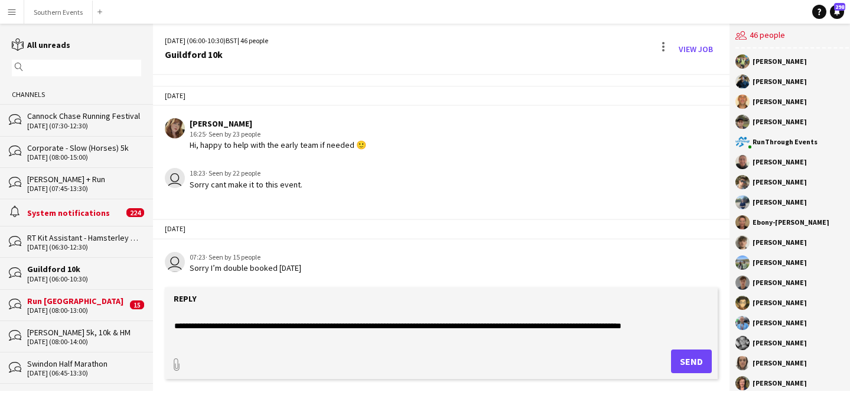
click at [323, 343] on form "Reply paperclip Send" at bounding box center [441, 333] width 553 height 92
click at [336, 336] on textarea at bounding box center [441, 325] width 537 height 31
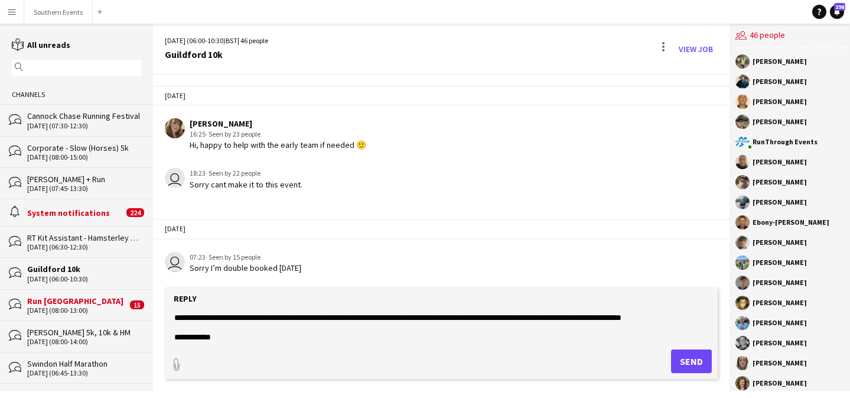
scroll to position [493, 0]
drag, startPoint x: 580, startPoint y: 335, endPoint x: 170, endPoint y: 328, distance: 410.8
click at [170, 328] on form "Reply paperclip Send" at bounding box center [441, 333] width 553 height 92
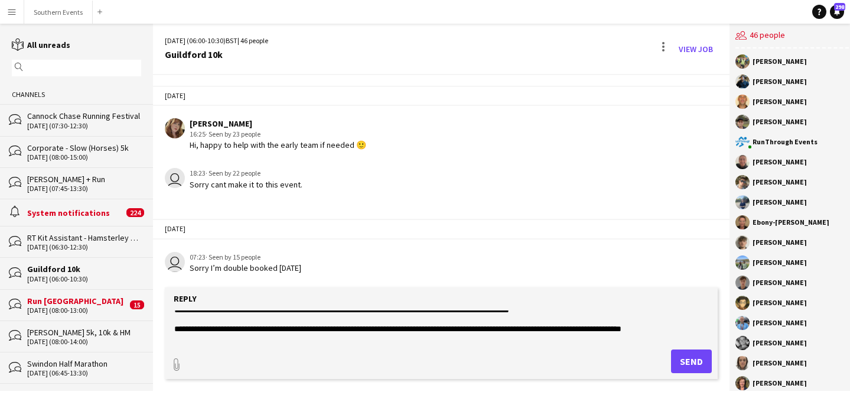
scroll to position [485, 0]
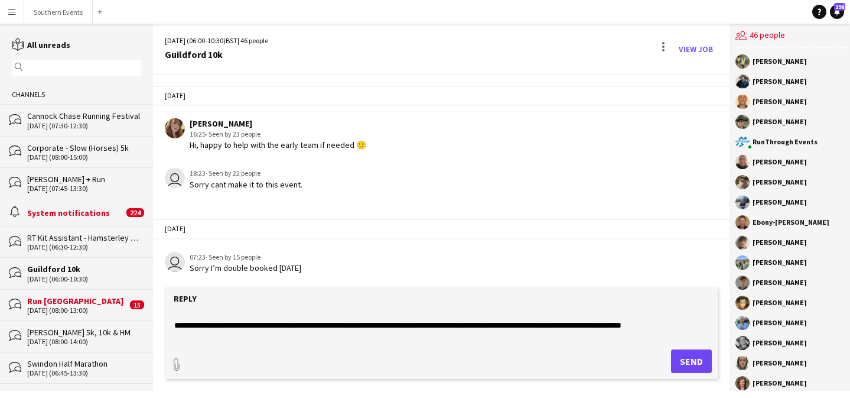
type textarea "**********"
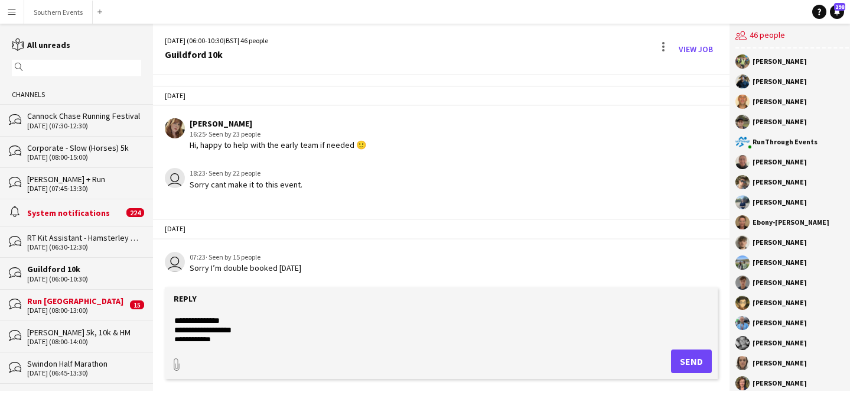
scroll to position [0, 0]
drag, startPoint x: 651, startPoint y: 323, endPoint x: 167, endPoint y: 308, distance: 484.2
click at [167, 308] on form "Reply paperclip Send" at bounding box center [441, 333] width 553 height 92
click at [197, 314] on textarea at bounding box center [441, 325] width 537 height 31
paste textarea "**********"
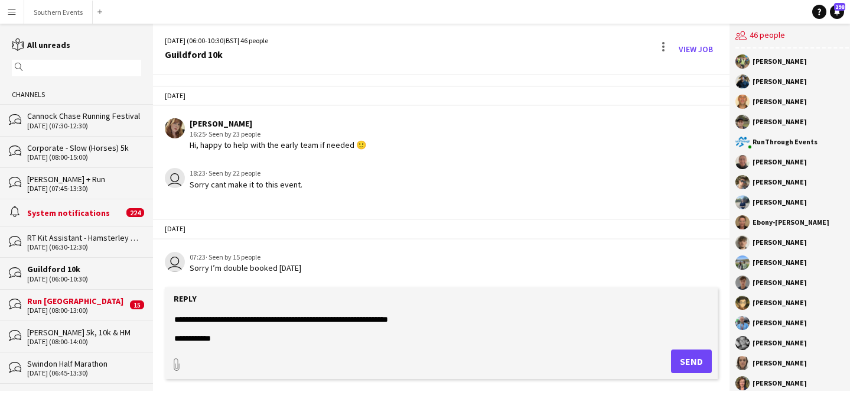
scroll to position [470, 0]
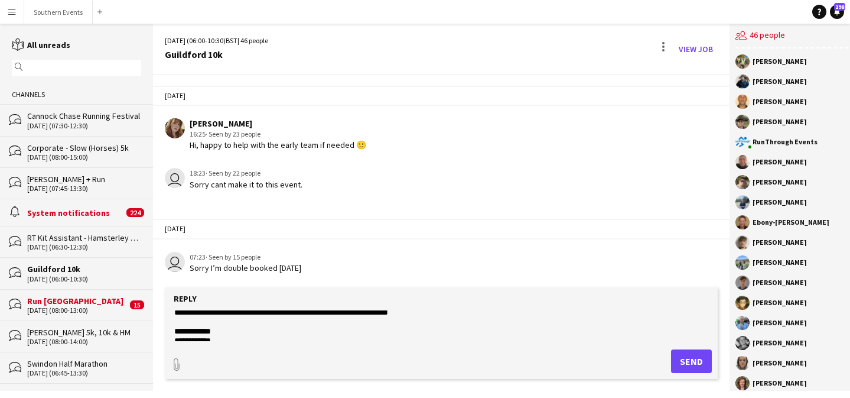
click at [416, 321] on textarea at bounding box center [441, 325] width 537 height 31
drag, startPoint x: 420, startPoint y: 321, endPoint x: 322, endPoint y: 320, distance: 98.1
click at [322, 320] on textarea at bounding box center [441, 325] width 537 height 31
paste textarea "**********"
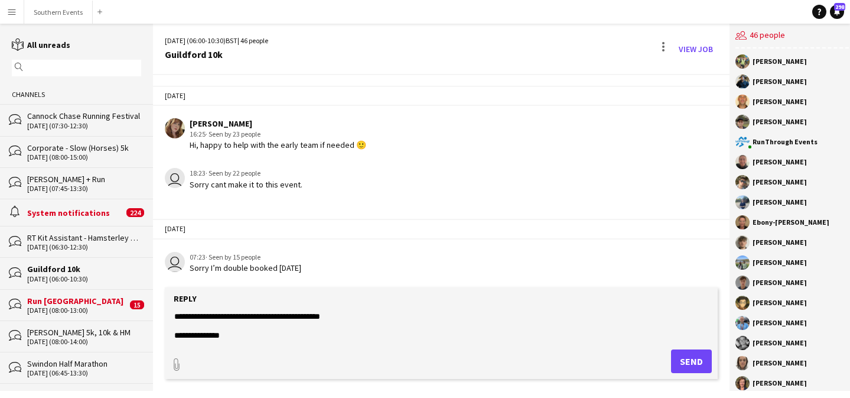
type textarea "**********"
click at [680, 361] on button "Send" at bounding box center [691, 361] width 41 height 24
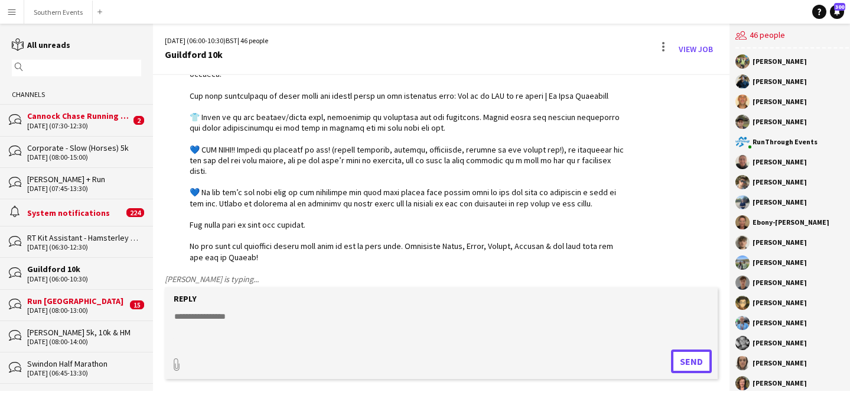
scroll to position [2473, 0]
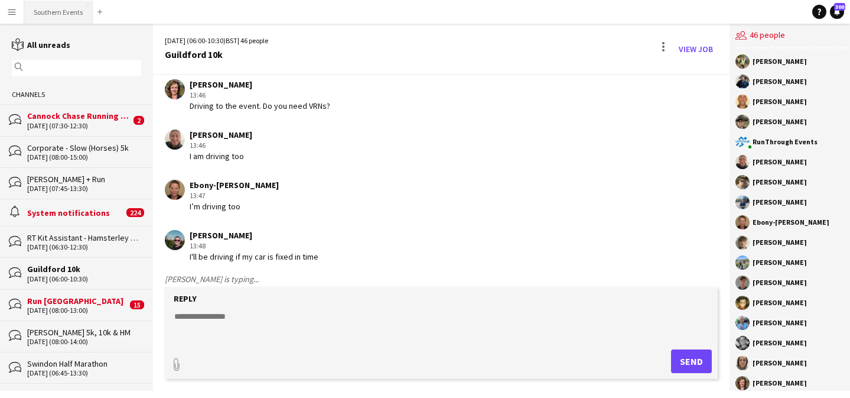
click at [72, 11] on button "Southern Events Close" at bounding box center [58, 12] width 69 height 23
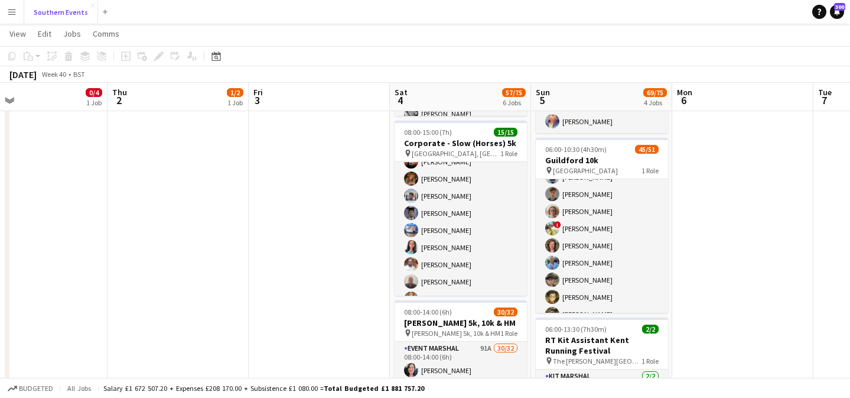
scroll to position [308, 0]
